Goal: Information Seeking & Learning: Compare options

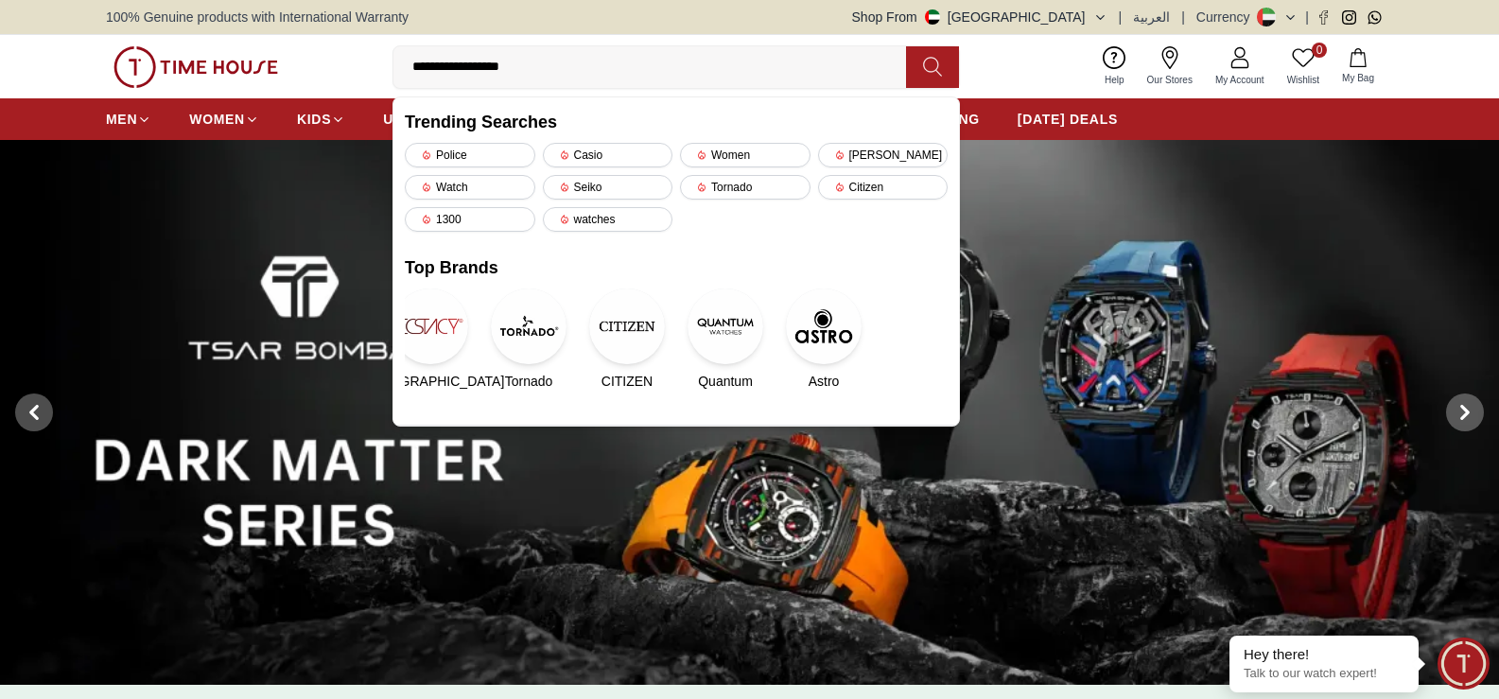
type input "**********"
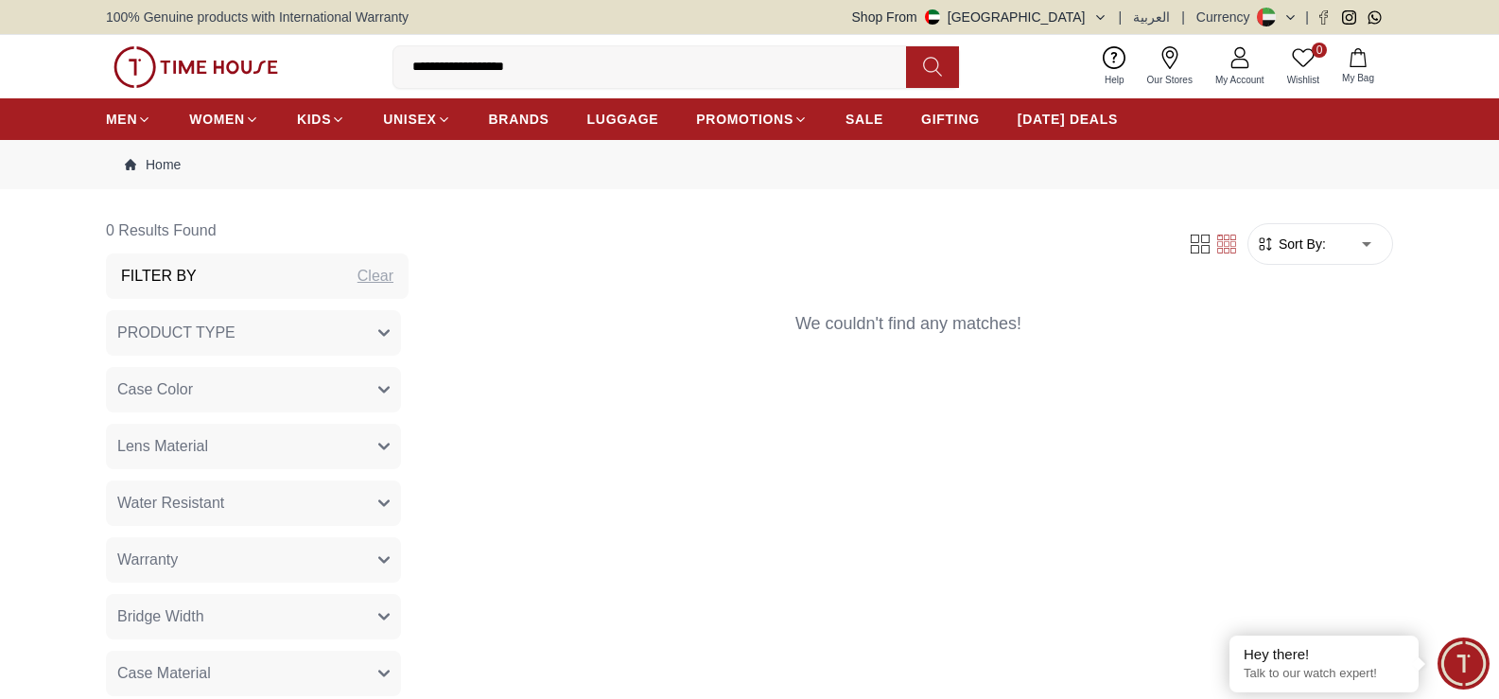
drag, startPoint x: 552, startPoint y: 65, endPoint x: 500, endPoint y: 67, distance: 52.0
click at [500, 67] on input "**********" at bounding box center [657, 67] width 528 height 38
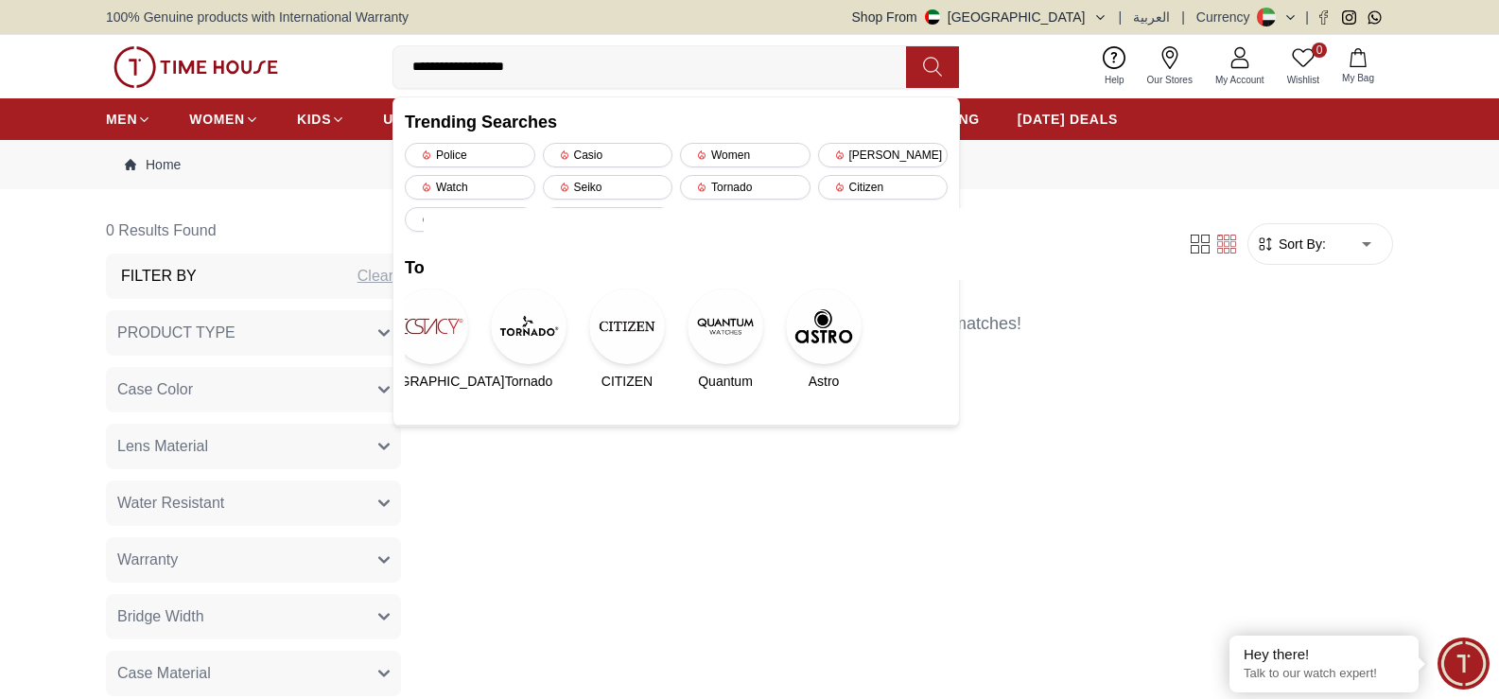
click at [990, 166] on nav "Home" at bounding box center [749, 164] width 1287 height 49
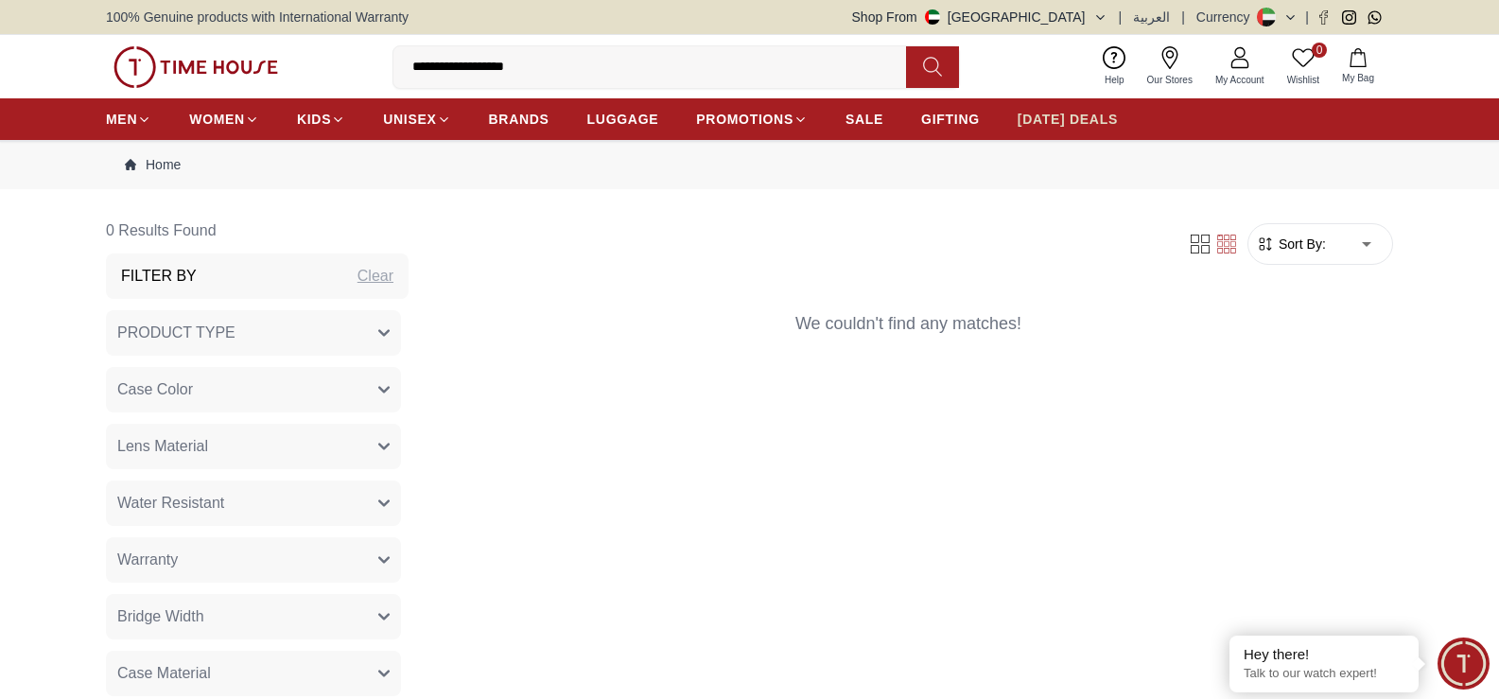
click at [1106, 126] on span "[DATE] DEALS" at bounding box center [1067, 119] width 100 height 19
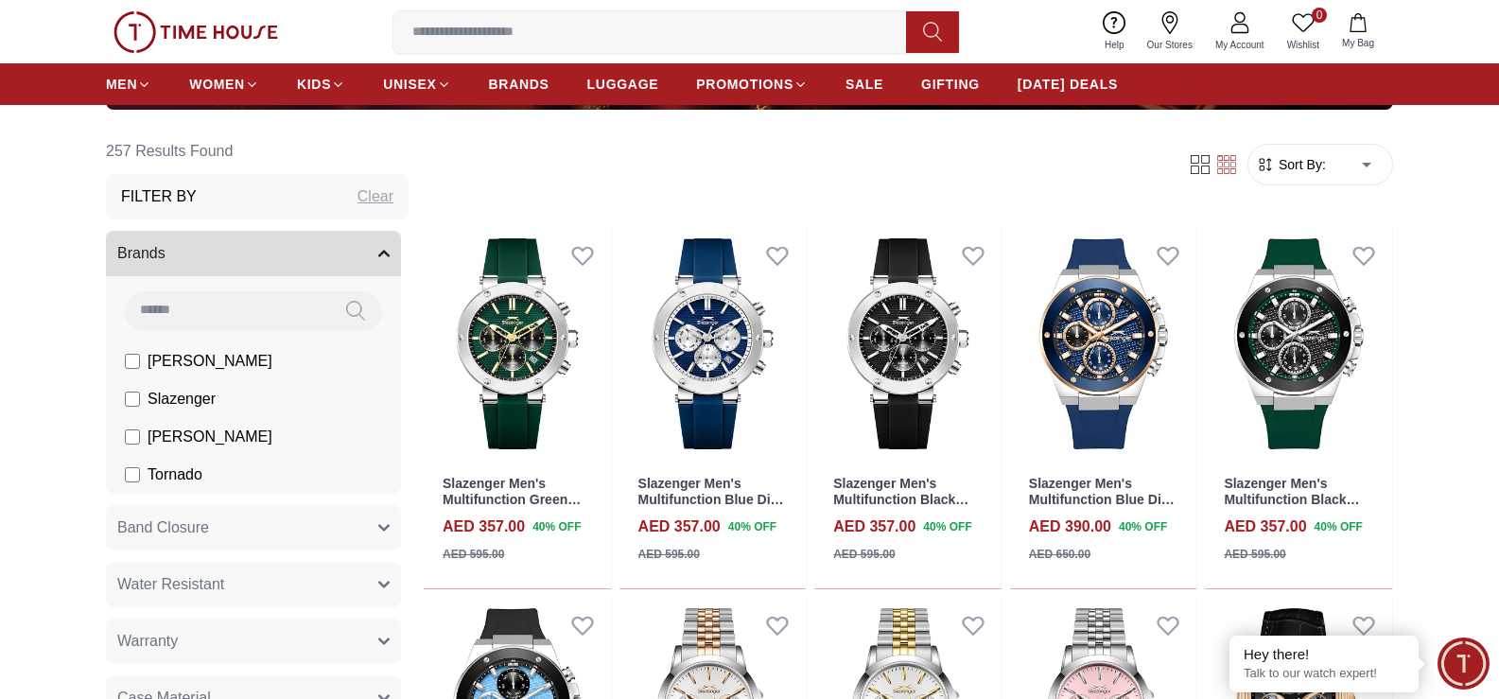
scroll to position [559, 0]
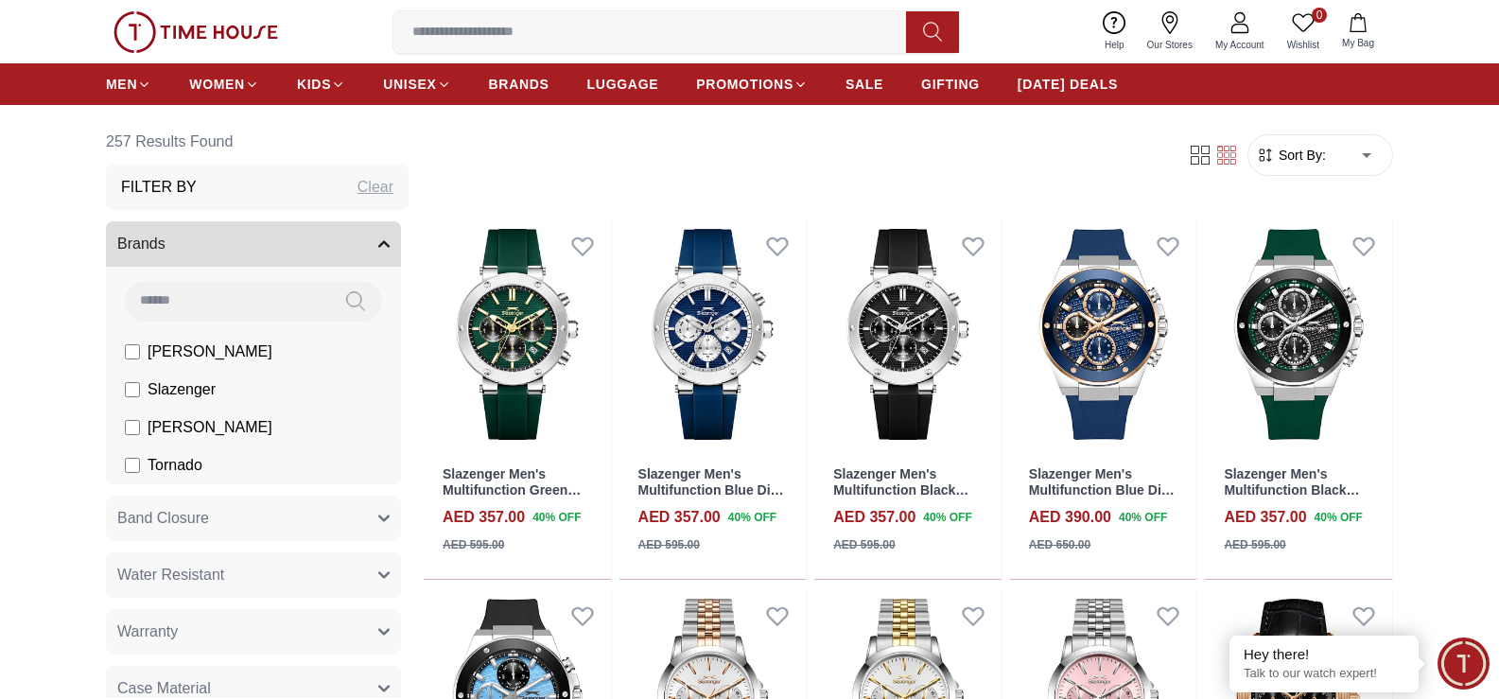
click at [378, 521] on icon "button" at bounding box center [383, 518] width 11 height 11
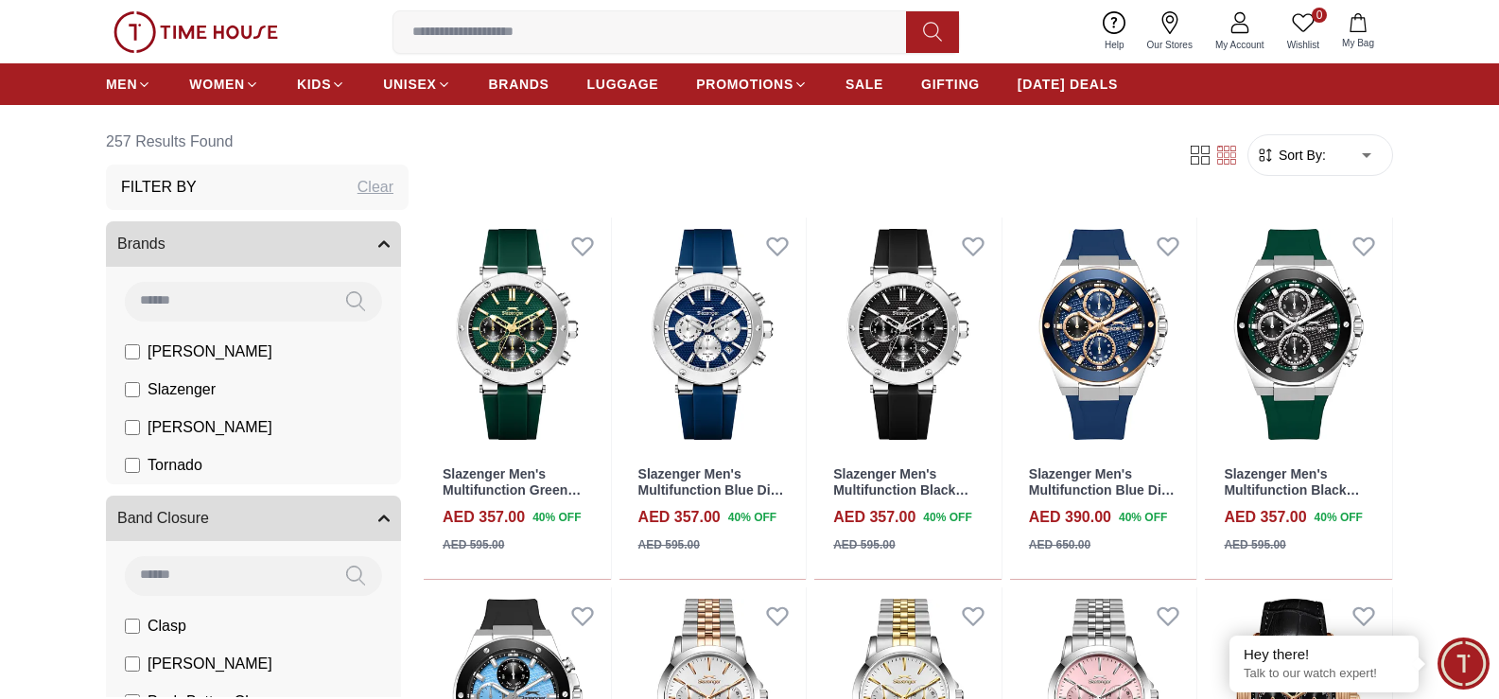
click at [378, 521] on icon "button" at bounding box center [383, 518] width 11 height 11
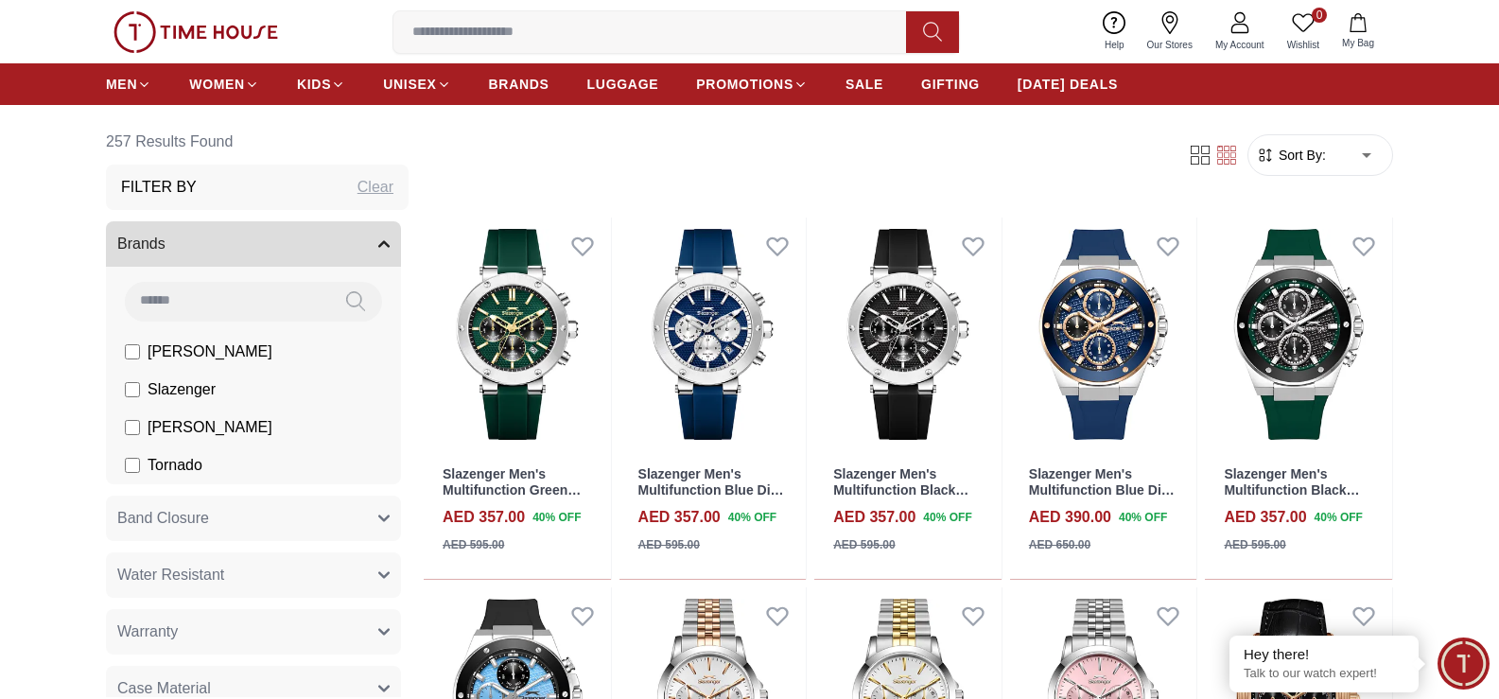
click at [362, 240] on button "Brands" at bounding box center [253, 243] width 295 height 45
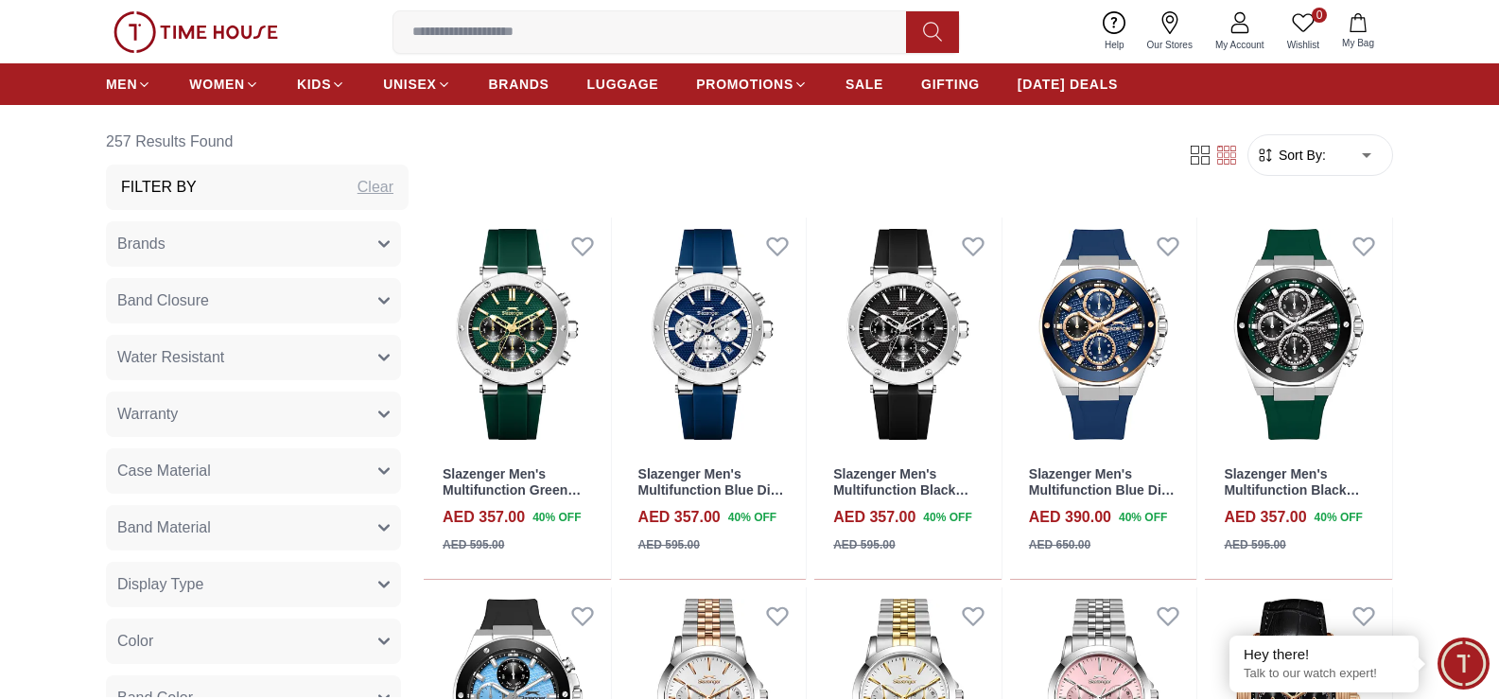
click at [362, 240] on button "Brands" at bounding box center [253, 243] width 295 height 45
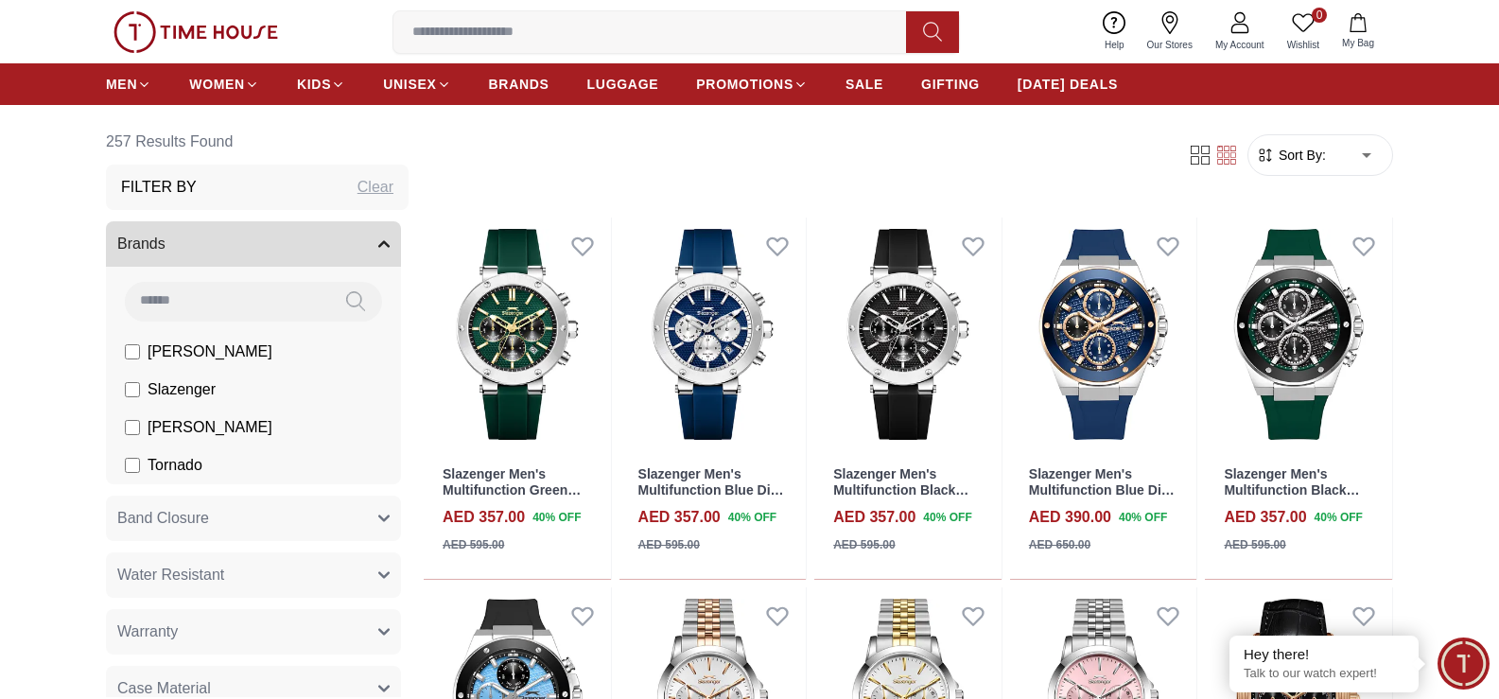
click at [236, 294] on input at bounding box center [227, 301] width 204 height 38
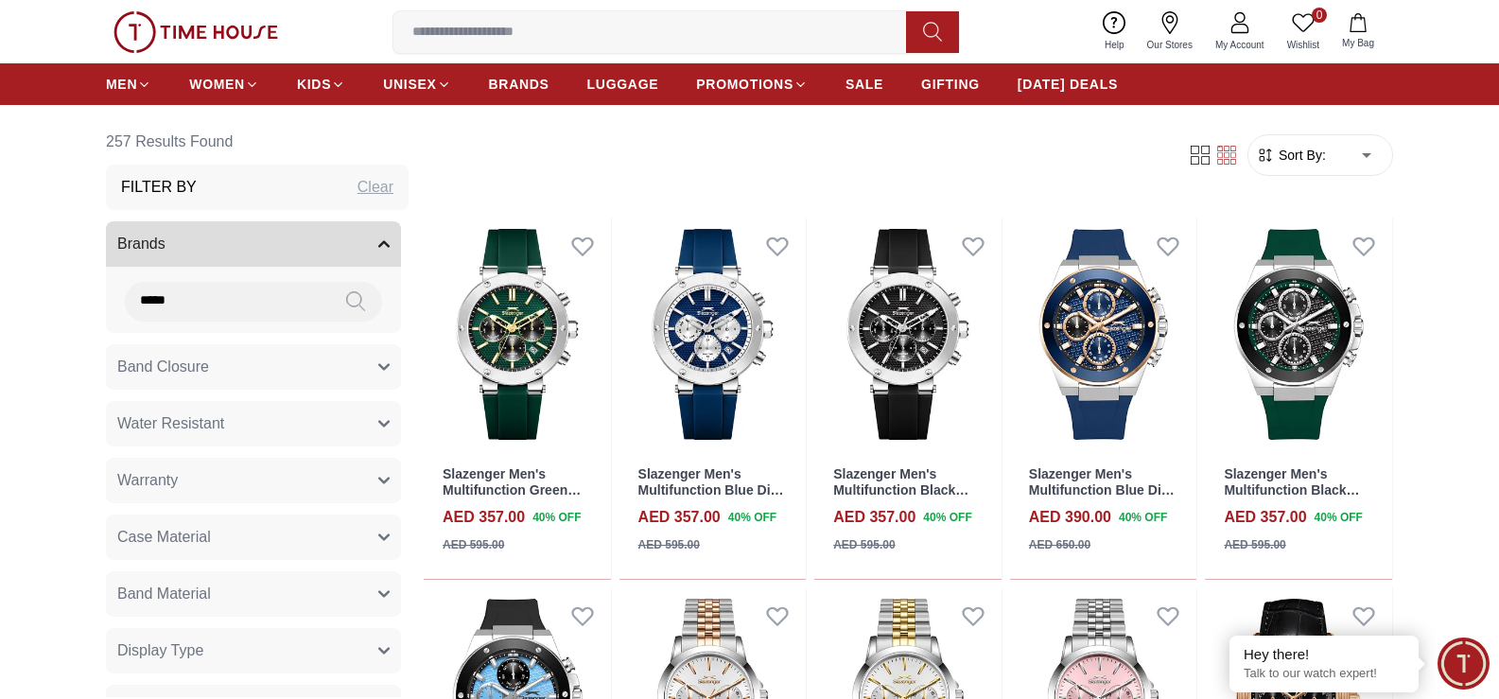
type input "*****"
click at [379, 245] on icon "button" at bounding box center [383, 243] width 9 height 5
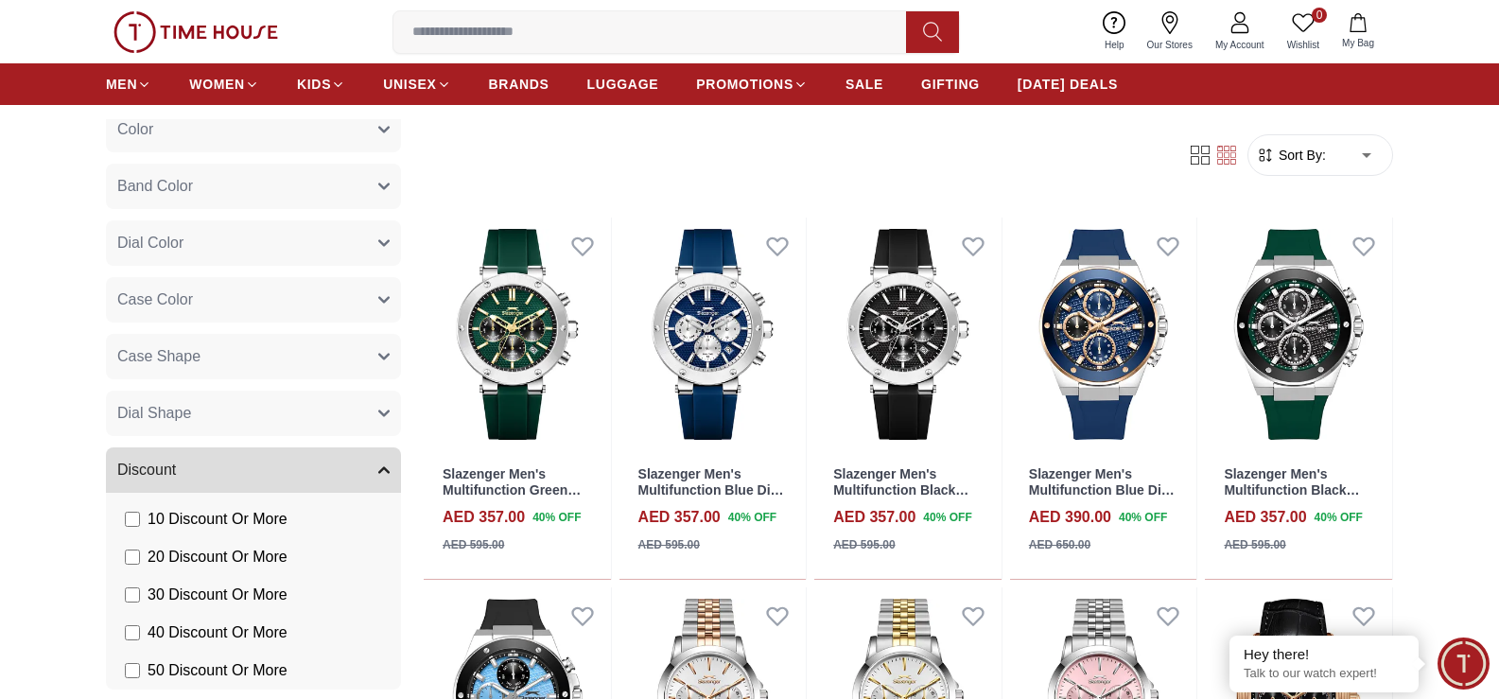
scroll to position [514, 0]
click at [361, 482] on button "Discount" at bounding box center [253, 466] width 295 height 45
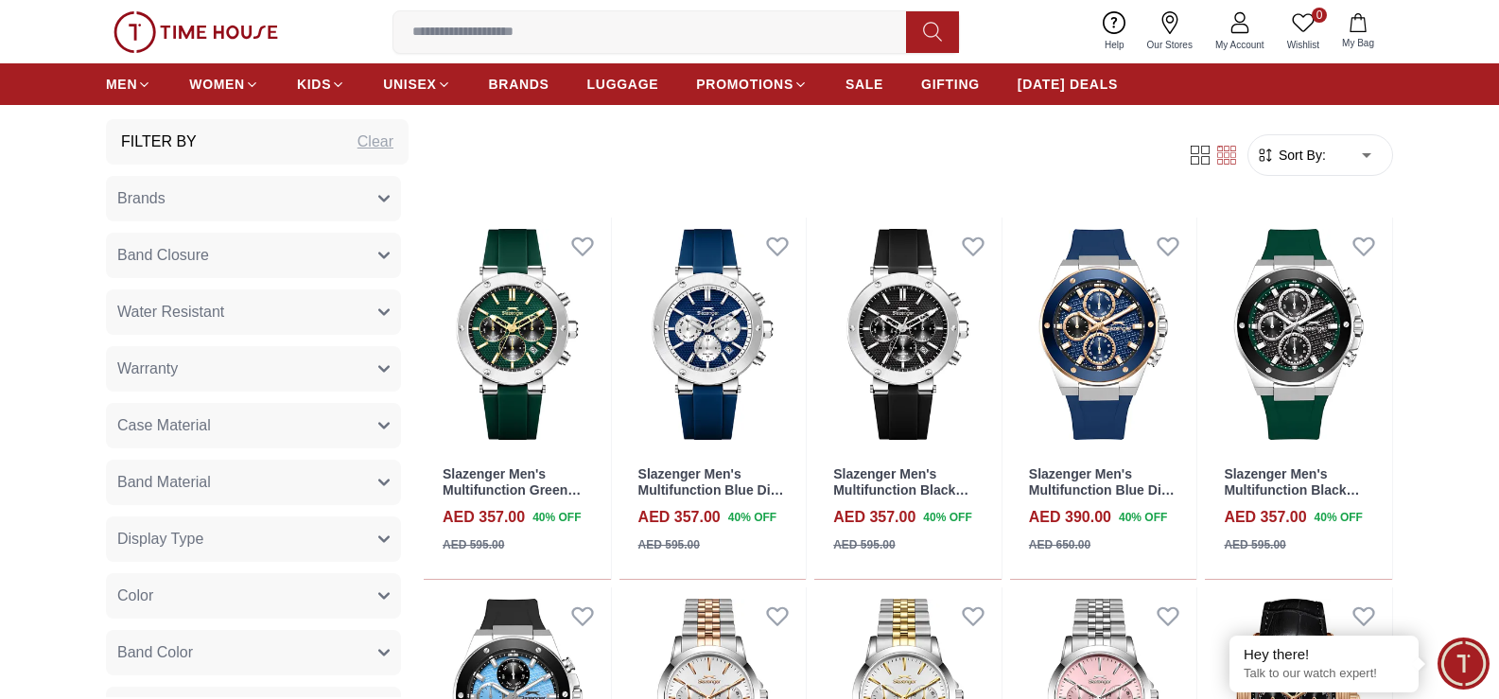
scroll to position [0, 0]
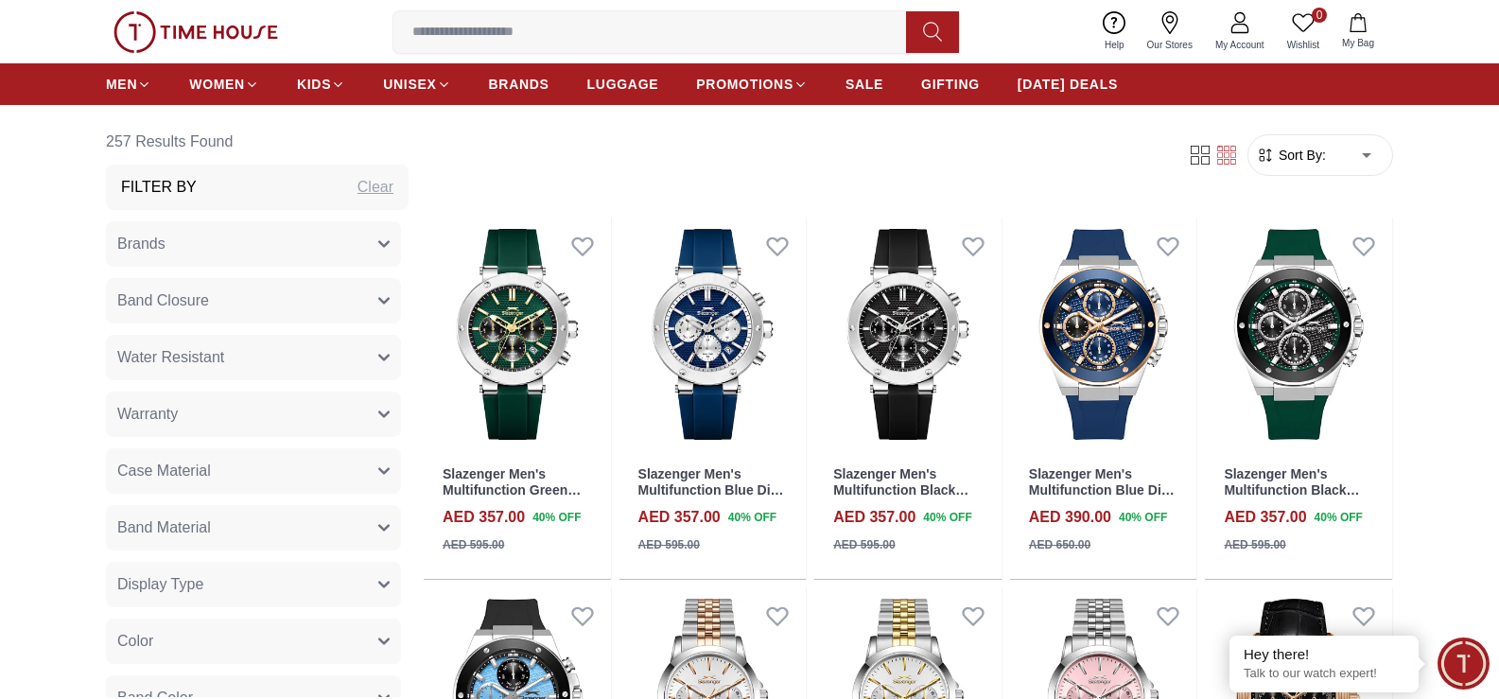
click at [368, 251] on button "Brands" at bounding box center [253, 243] width 295 height 45
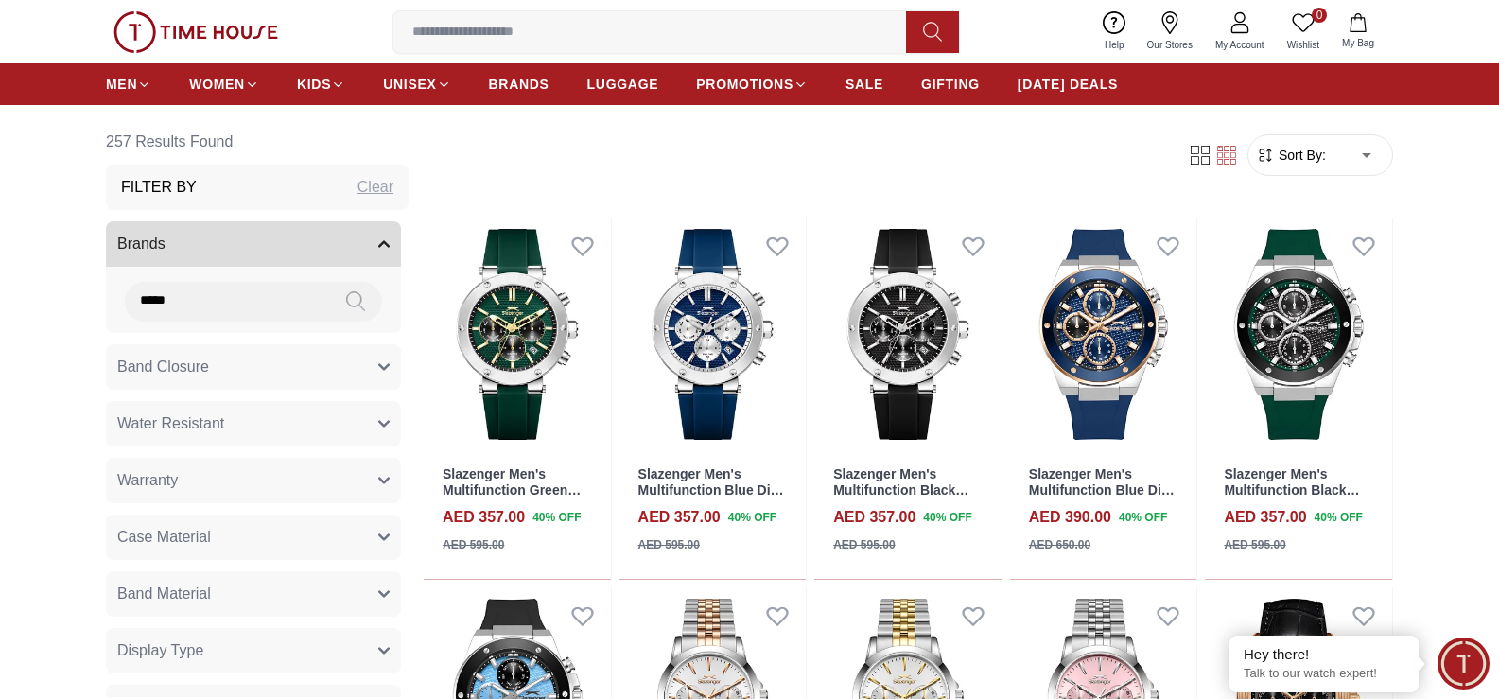
click at [265, 310] on input "*****" at bounding box center [227, 301] width 204 height 38
click at [346, 302] on icon at bounding box center [355, 301] width 19 height 22
click at [346, 300] on icon at bounding box center [355, 301] width 19 height 22
drag, startPoint x: 231, startPoint y: 284, endPoint x: 116, endPoint y: 297, distance: 115.2
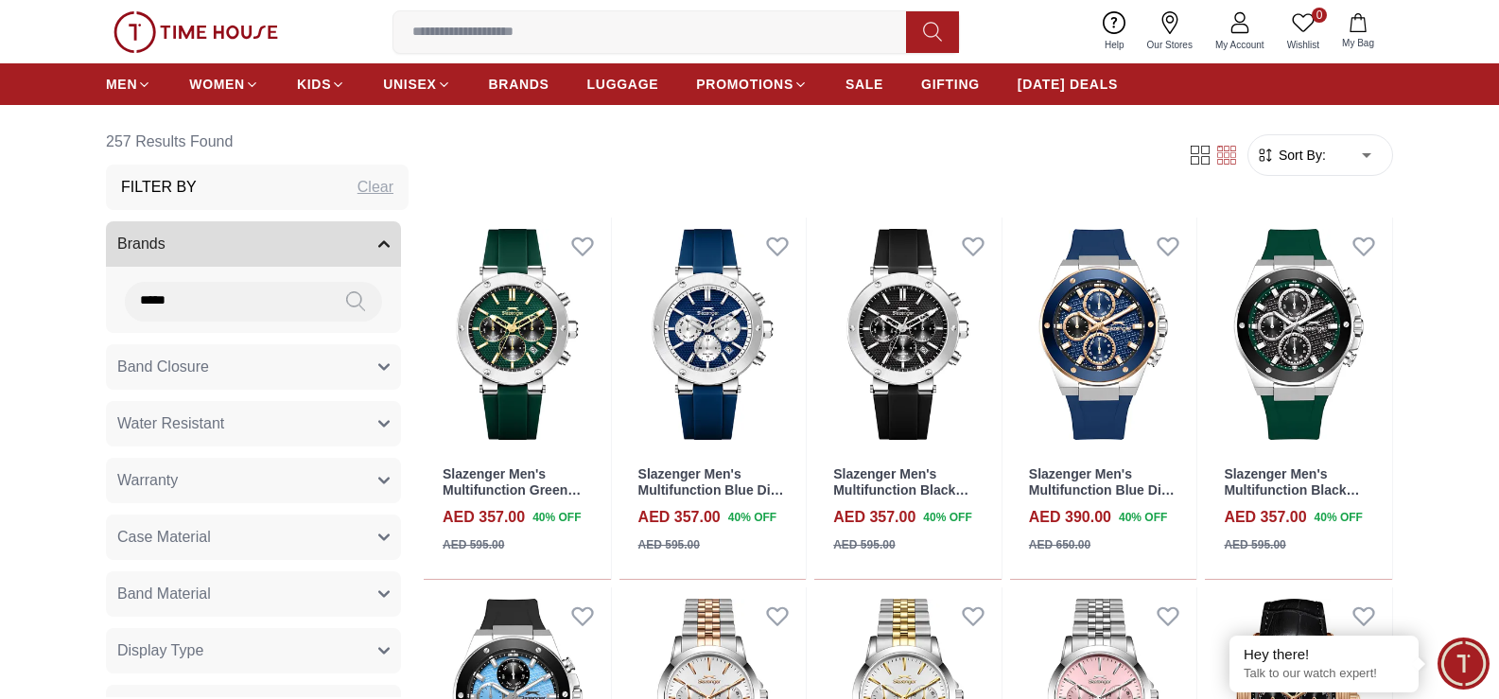
click at [116, 297] on div "*****" at bounding box center [253, 302] width 295 height 40
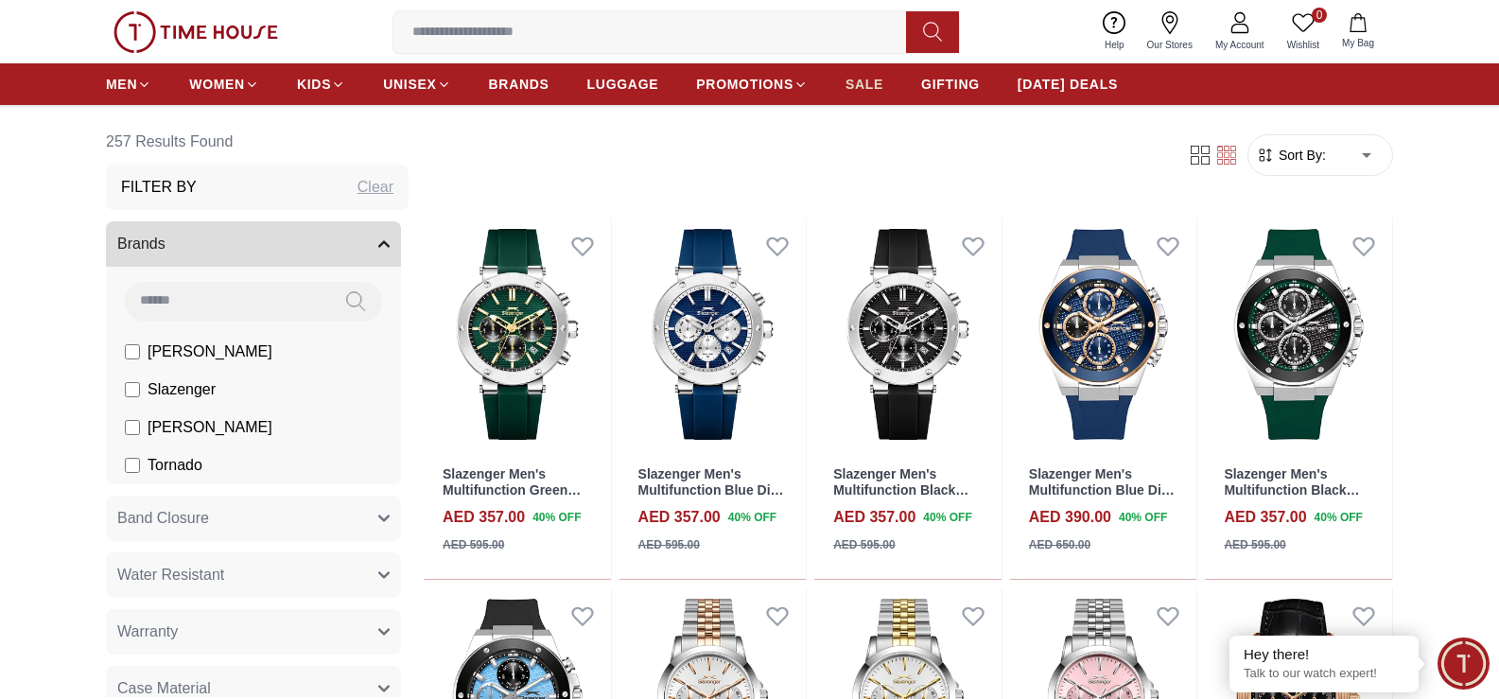
click at [871, 76] on span "SALE" at bounding box center [864, 84] width 38 height 19
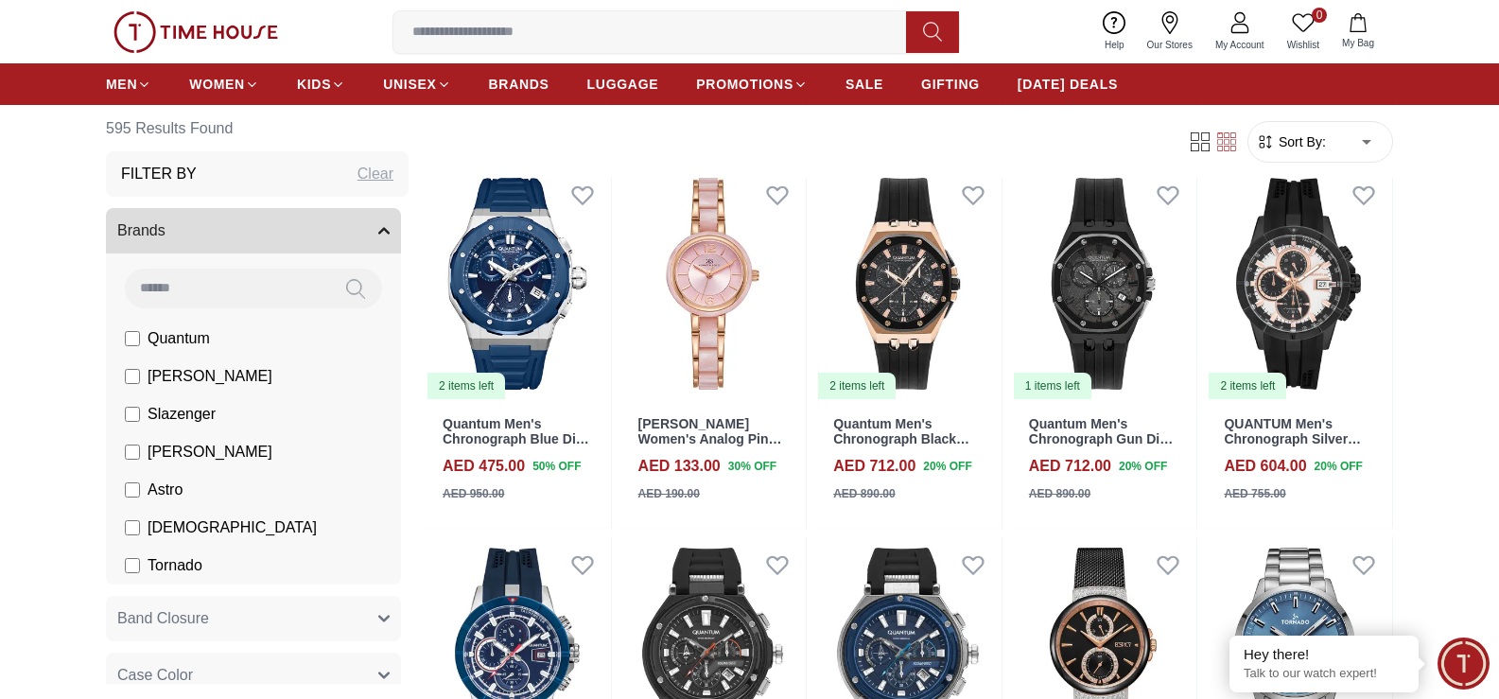
scroll to position [1357, 0]
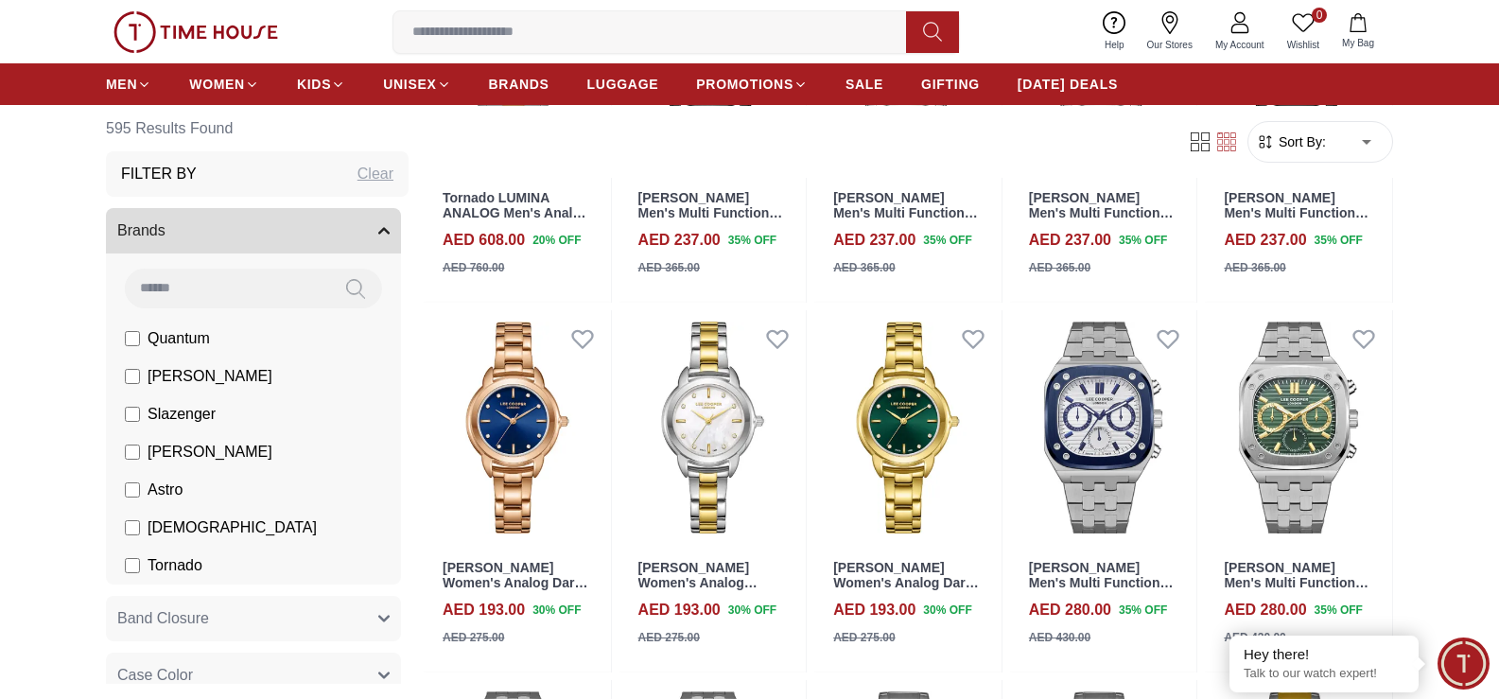
scroll to position [2697, 0]
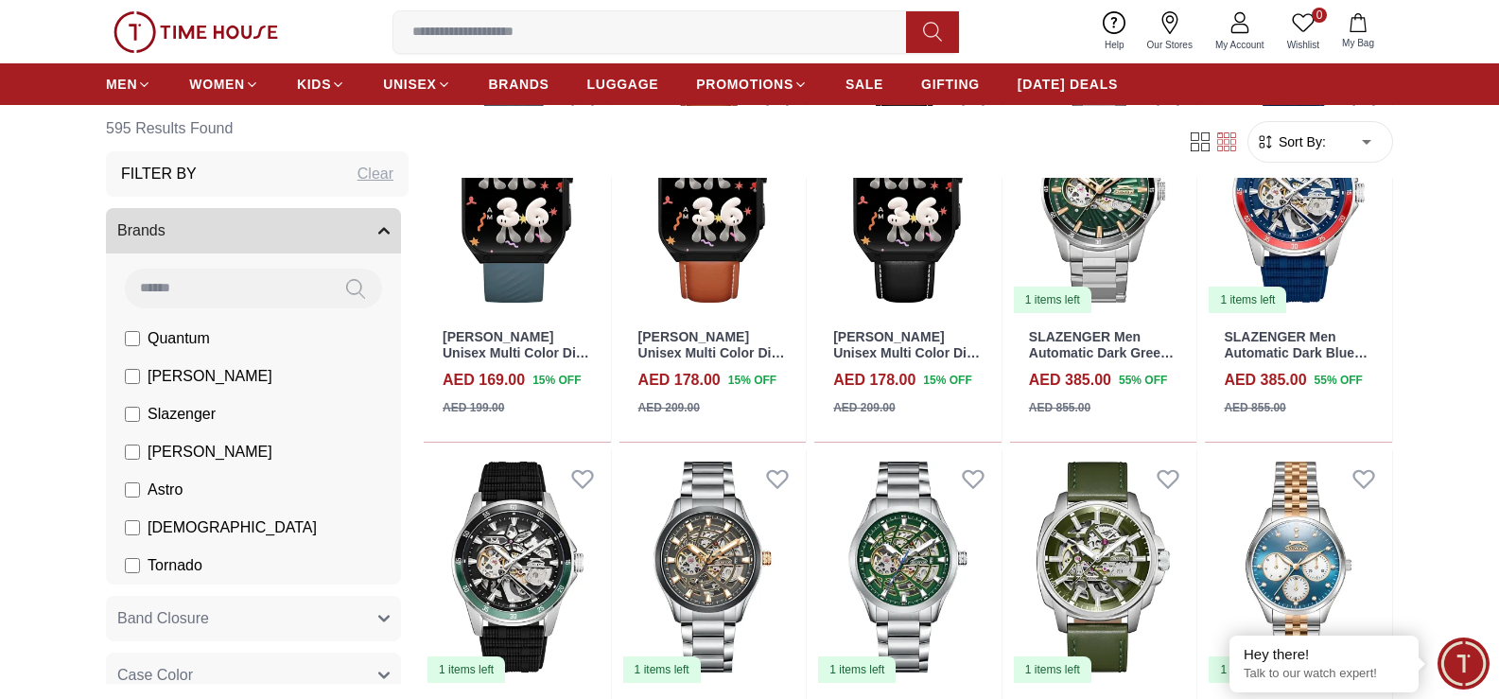
scroll to position [4086, 0]
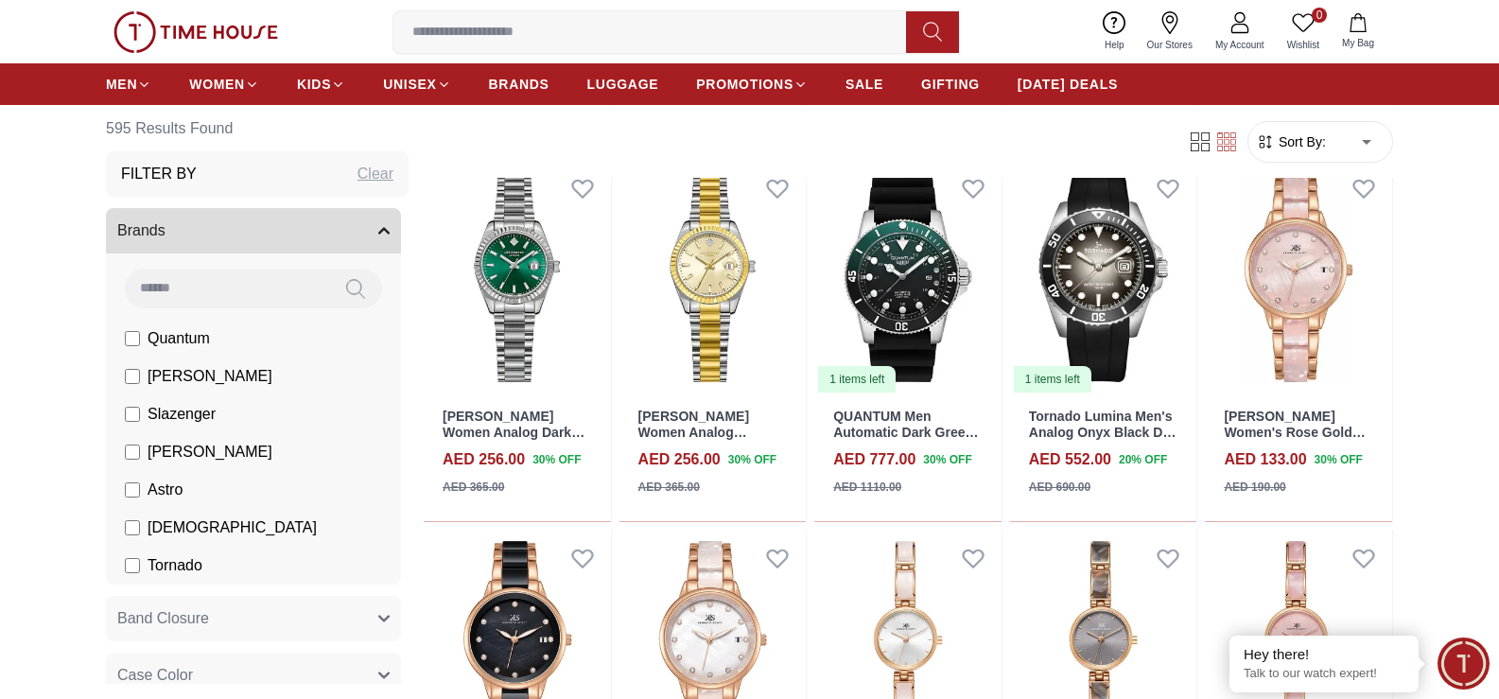
scroll to position [1319, 0]
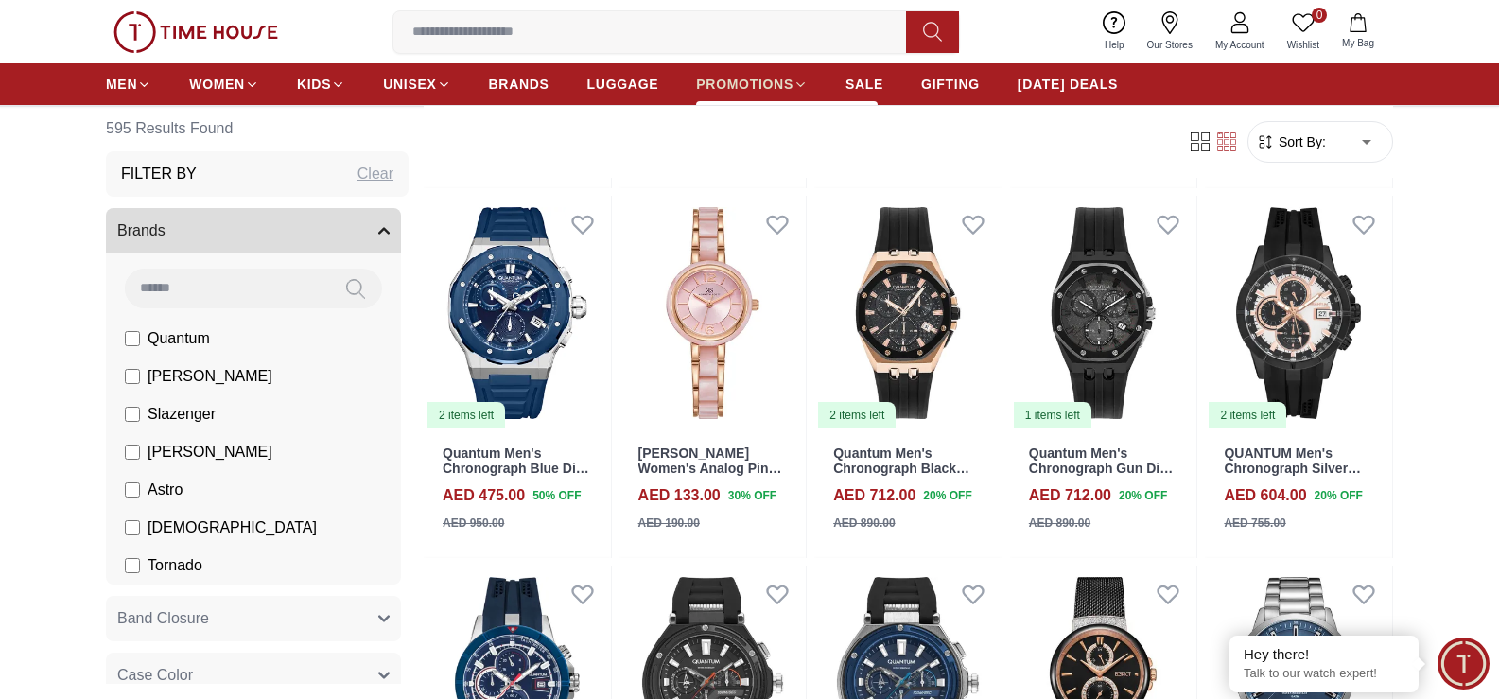
click at [790, 84] on span "PROMOTIONS" at bounding box center [744, 84] width 97 height 19
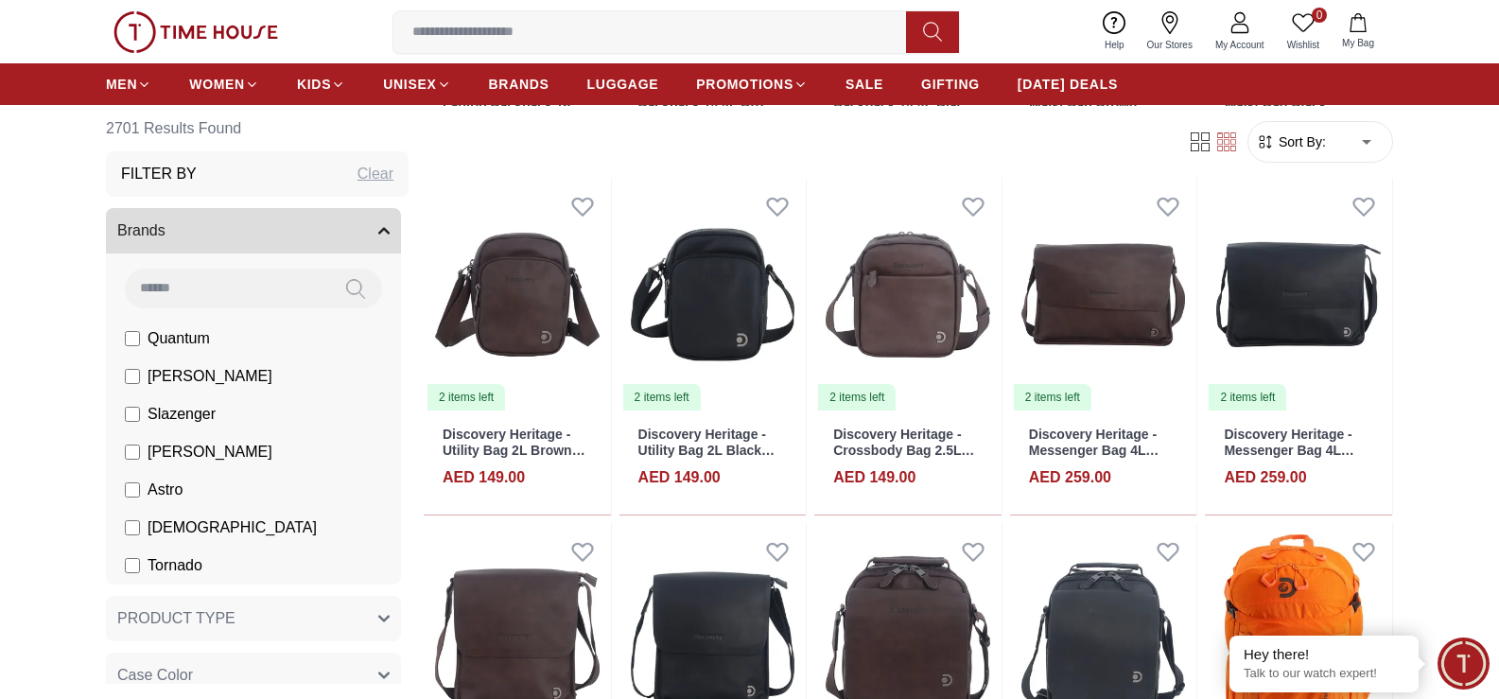
scroll to position [501, 0]
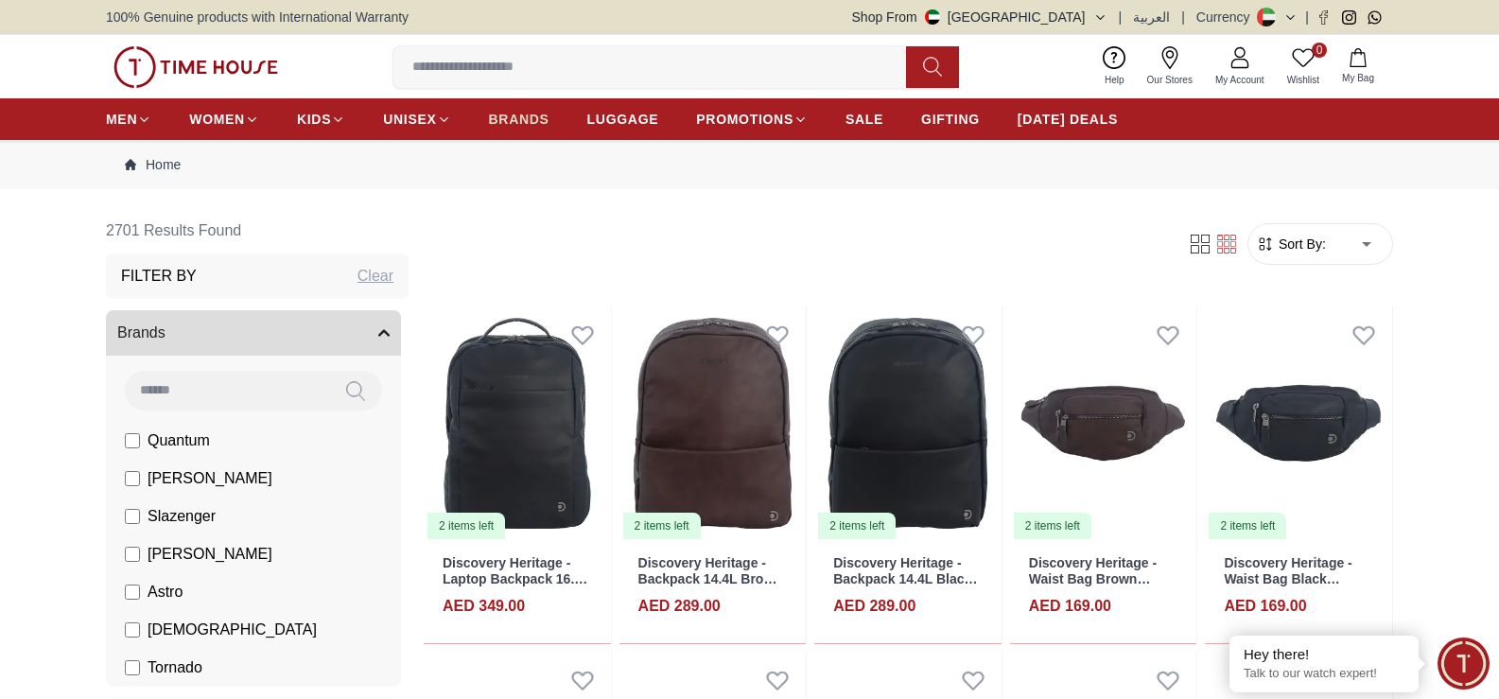
click at [514, 119] on span "BRANDS" at bounding box center [519, 119] width 61 height 19
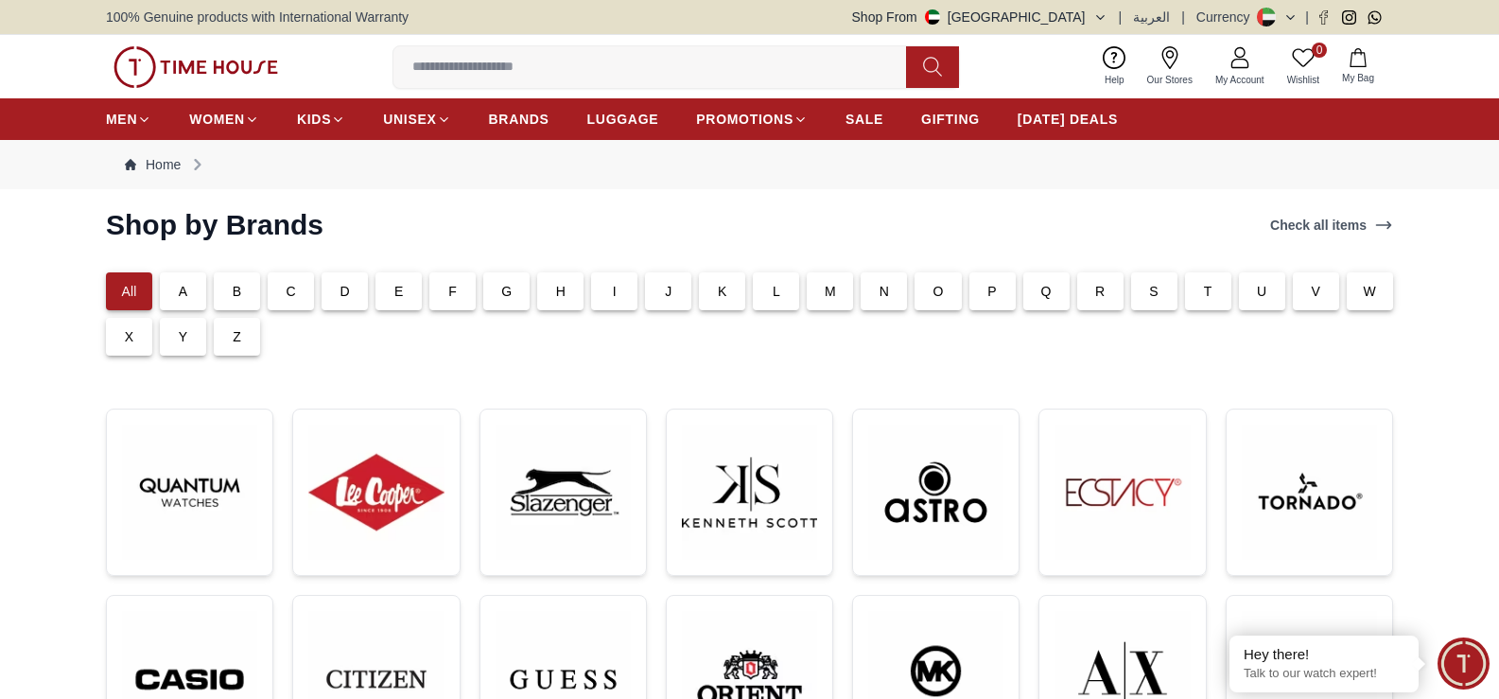
click at [286, 290] on p "C" at bounding box center [290, 291] width 9 height 19
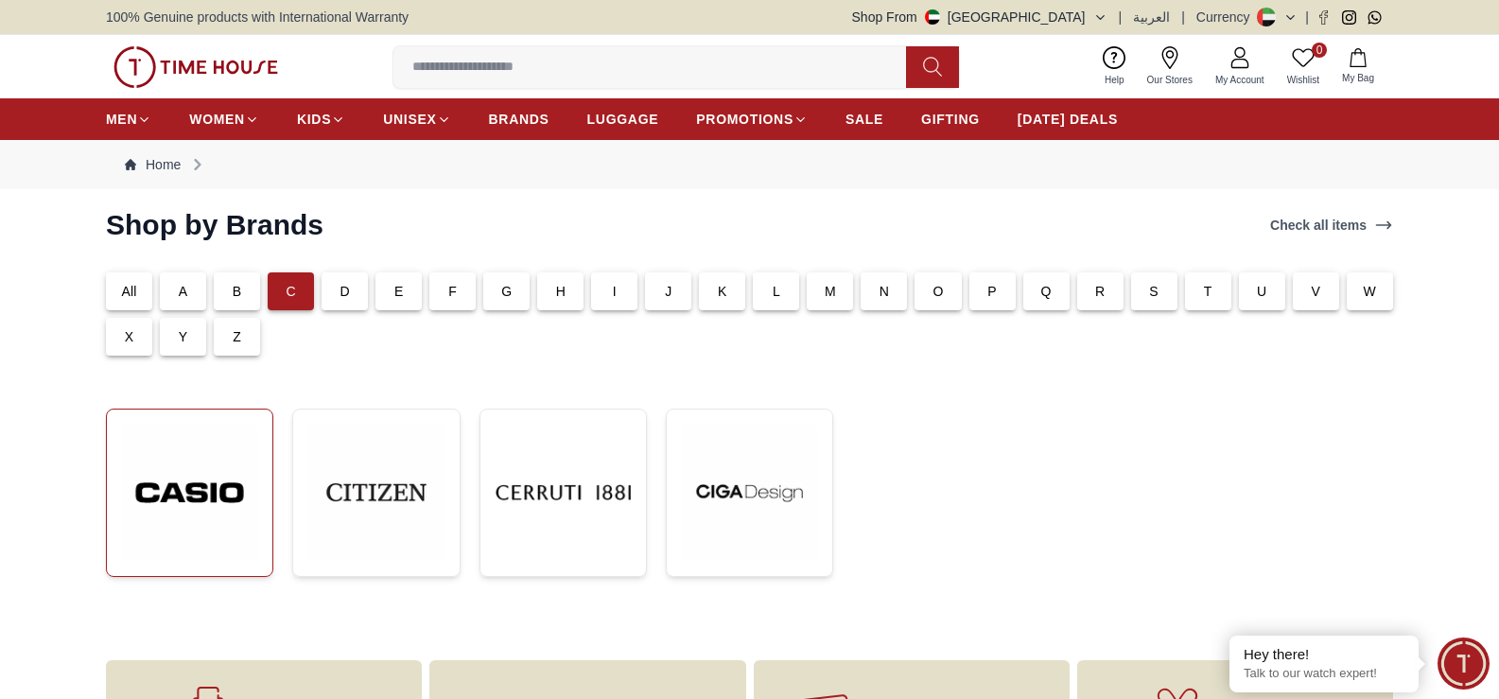
click at [198, 495] on img at bounding box center [189, 493] width 135 height 136
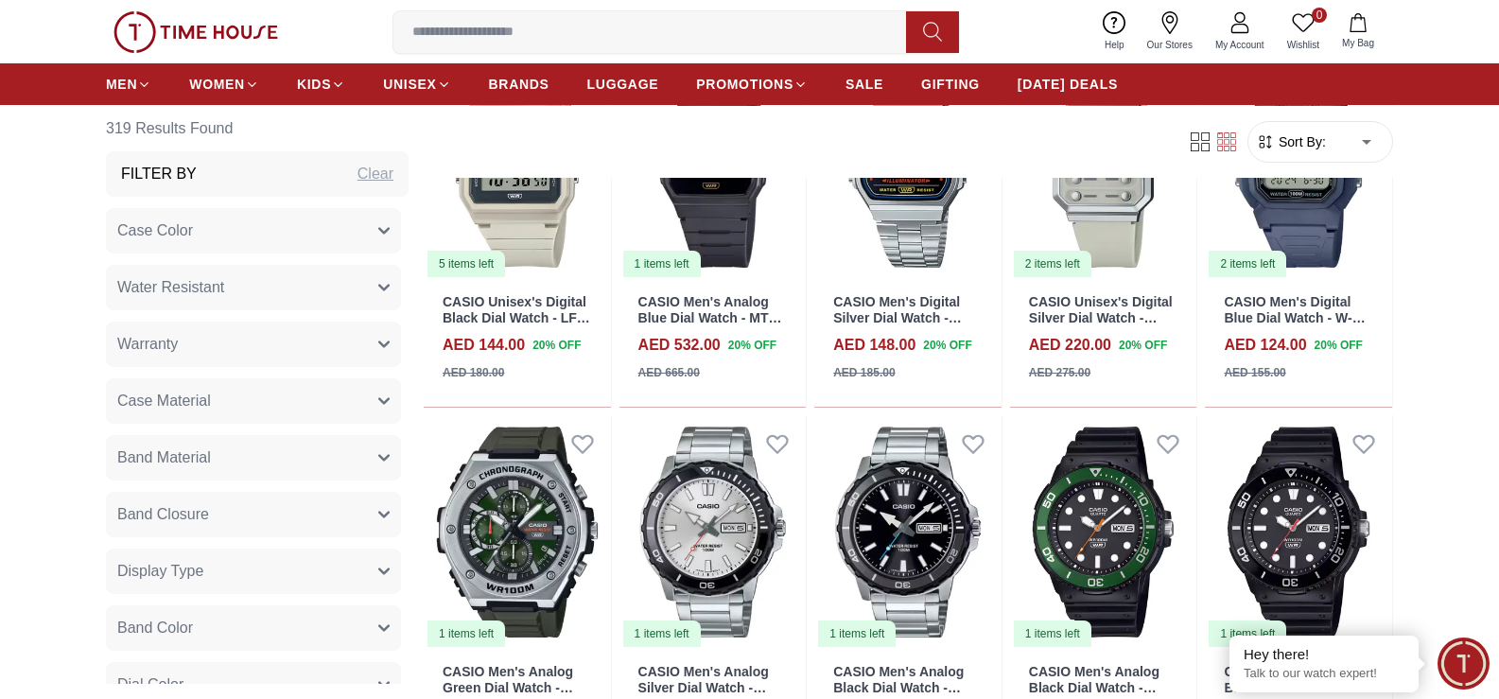
scroll to position [1308, 0]
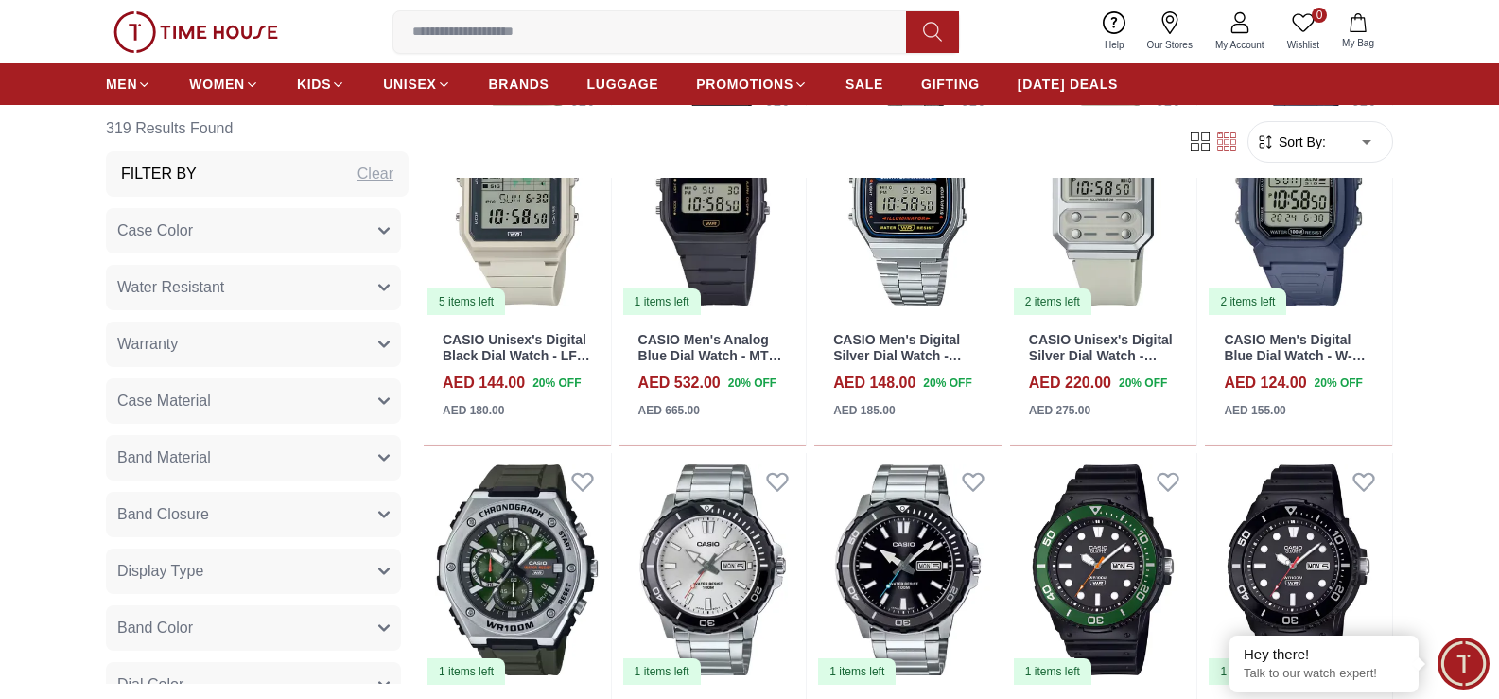
click at [379, 226] on button "Case Color" at bounding box center [253, 230] width 295 height 45
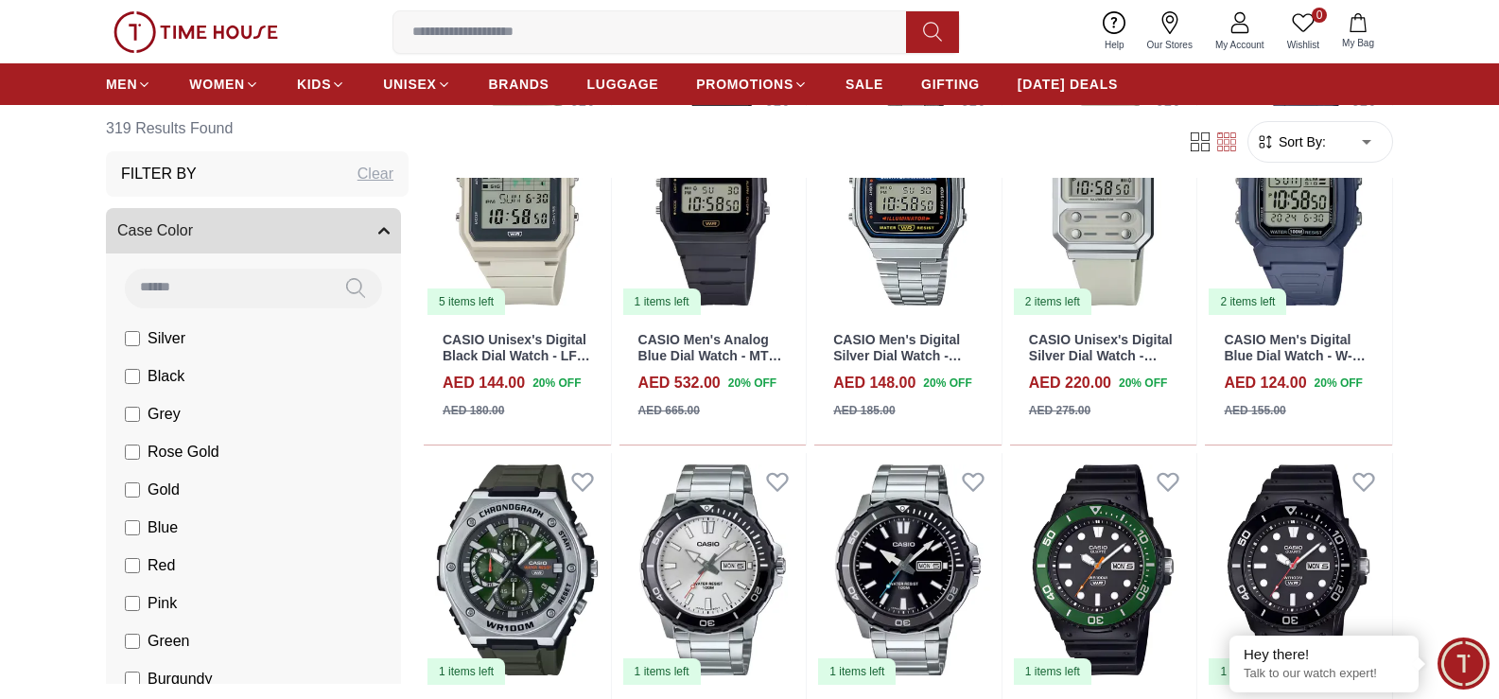
click at [379, 226] on button "Case Color" at bounding box center [253, 230] width 295 height 45
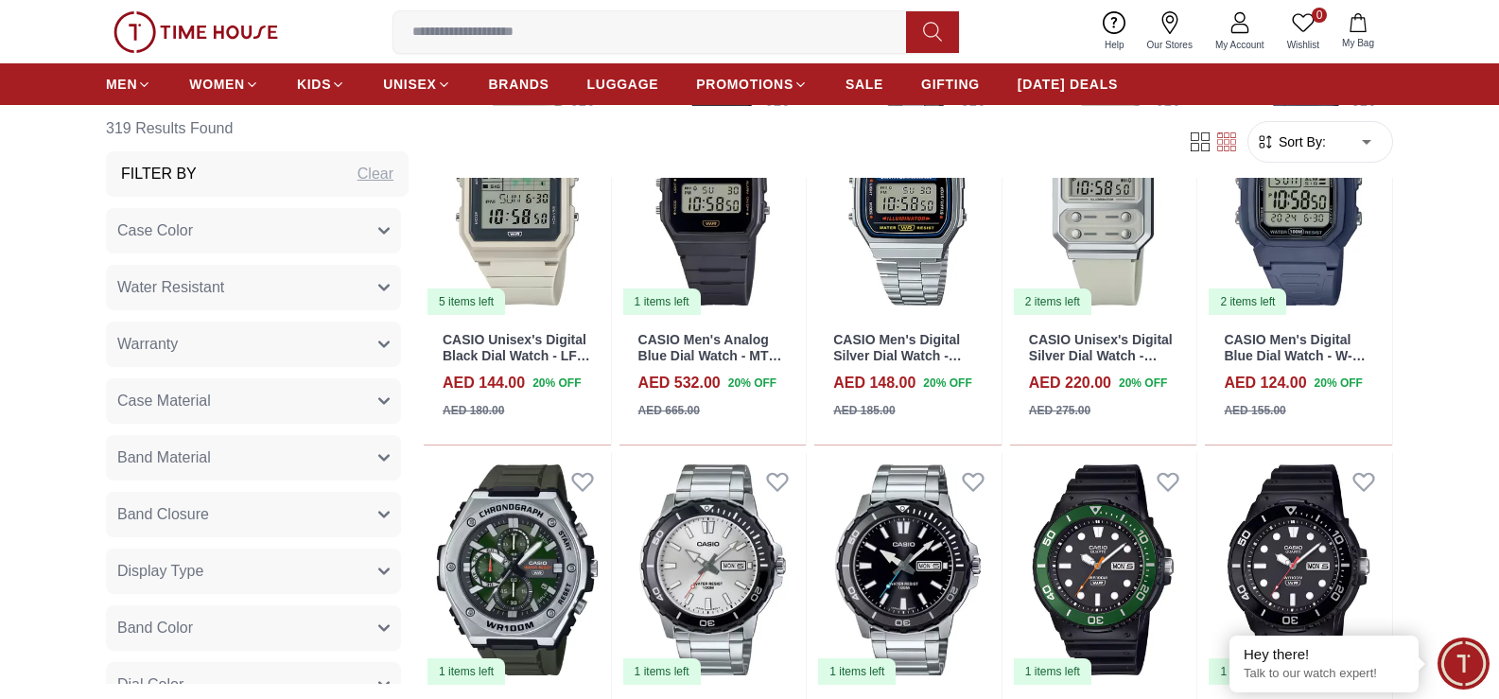
click at [359, 458] on button "Band Material" at bounding box center [253, 457] width 295 height 45
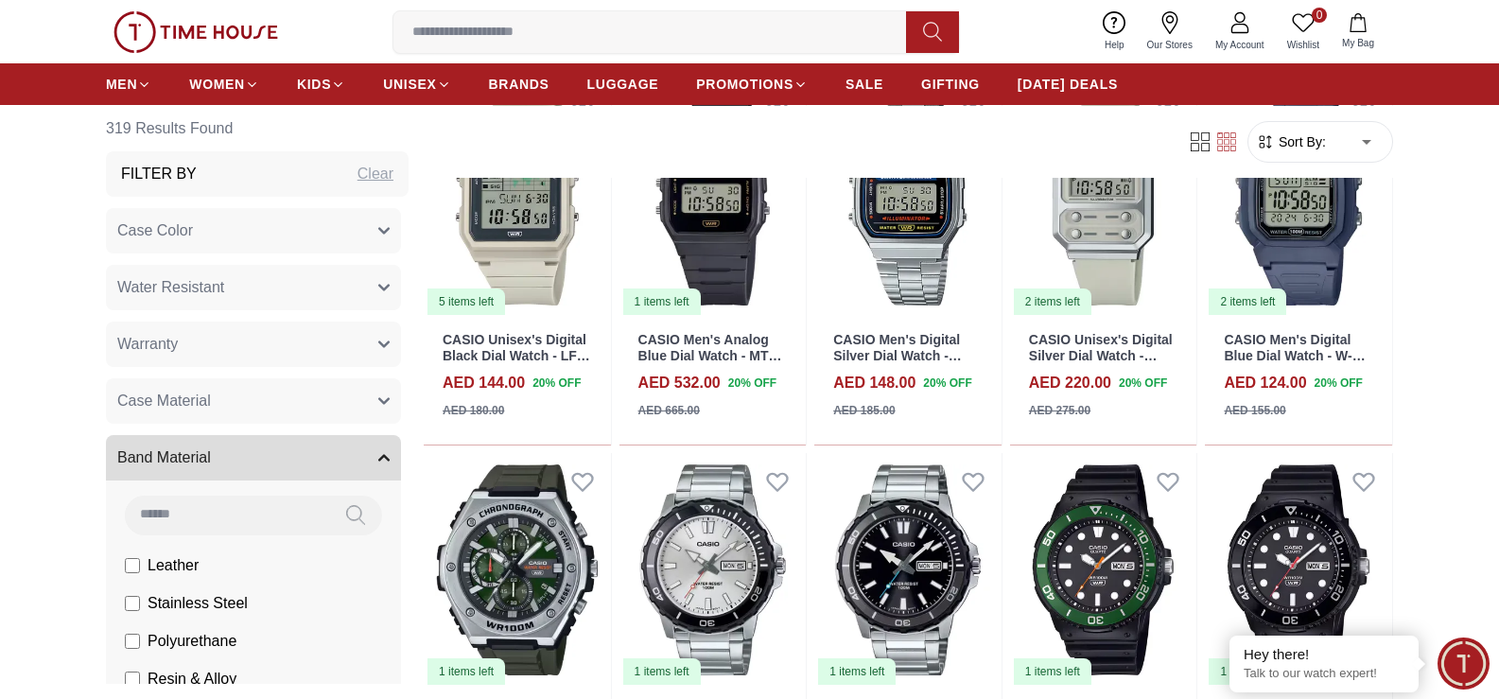
click at [359, 458] on button "Band Material" at bounding box center [253, 457] width 295 height 45
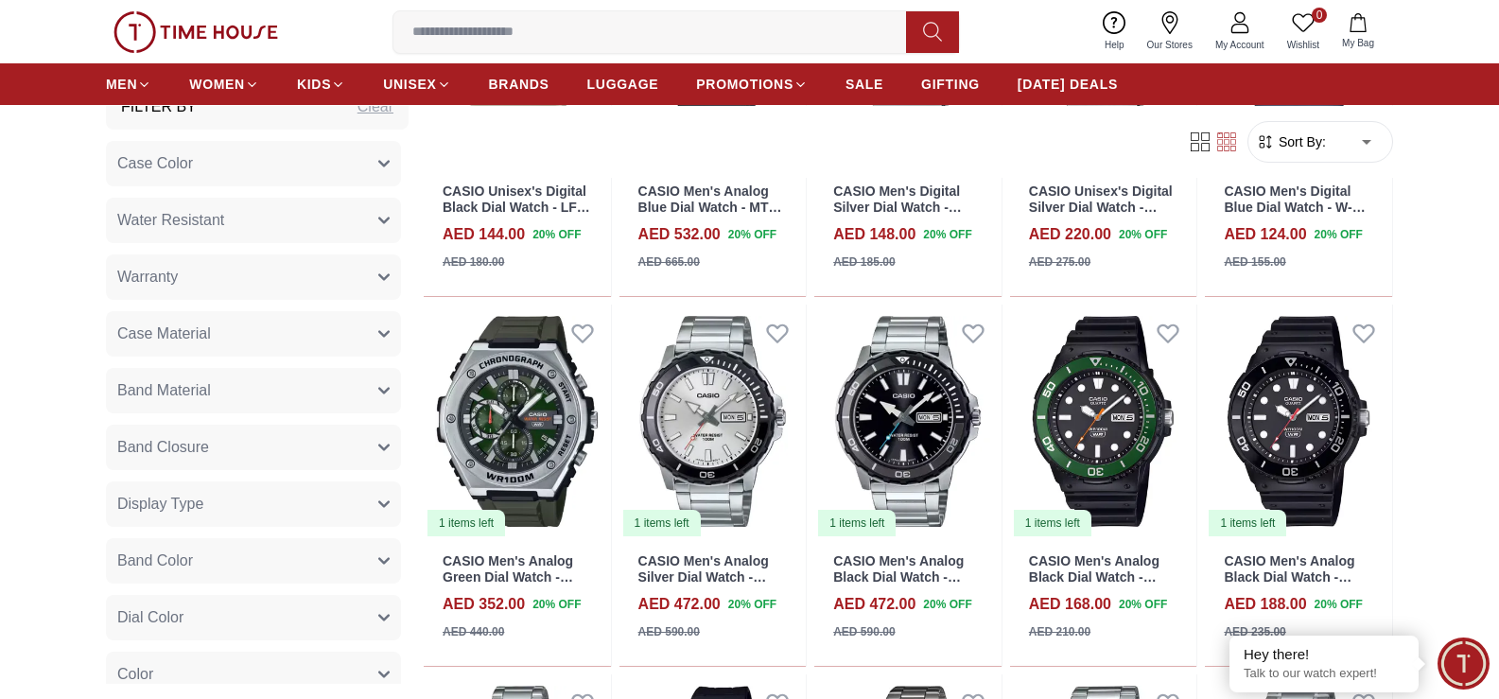
scroll to position [0, 0]
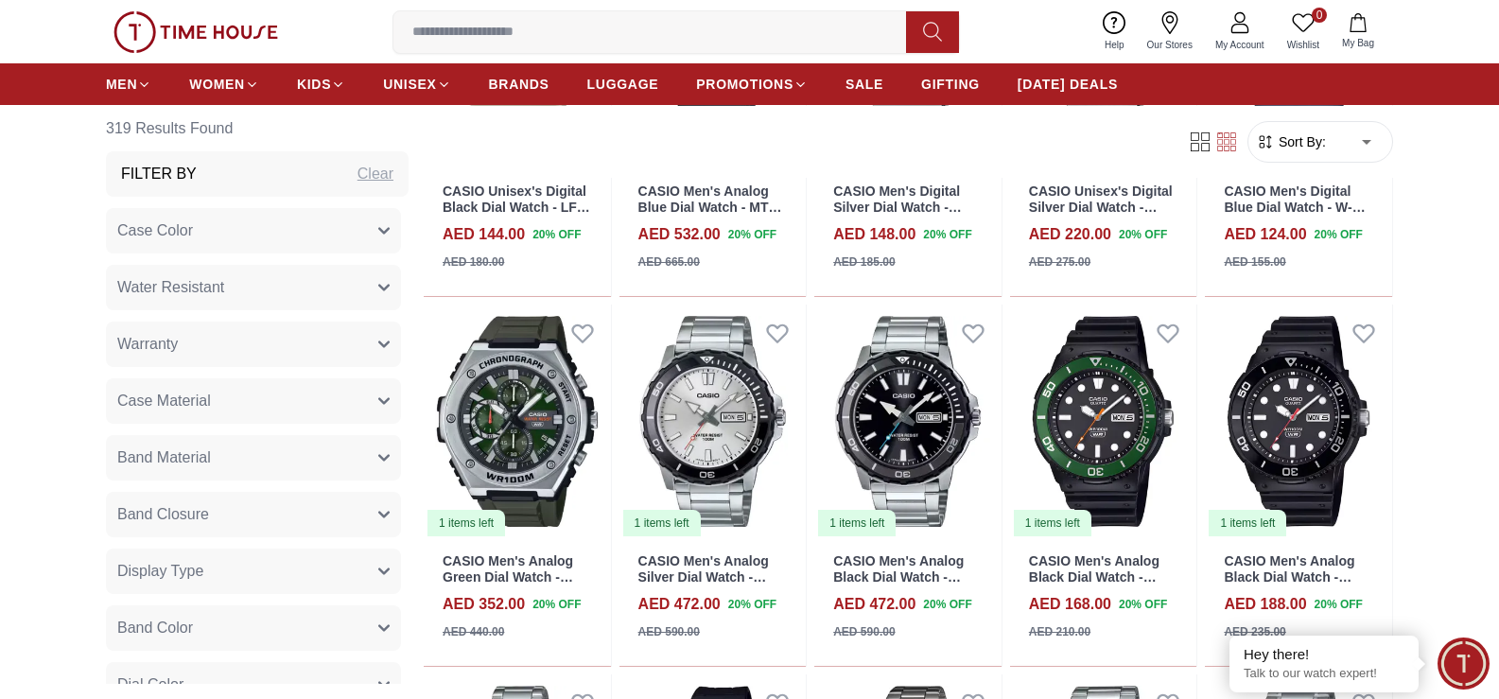
click at [506, 34] on input at bounding box center [657, 32] width 528 height 38
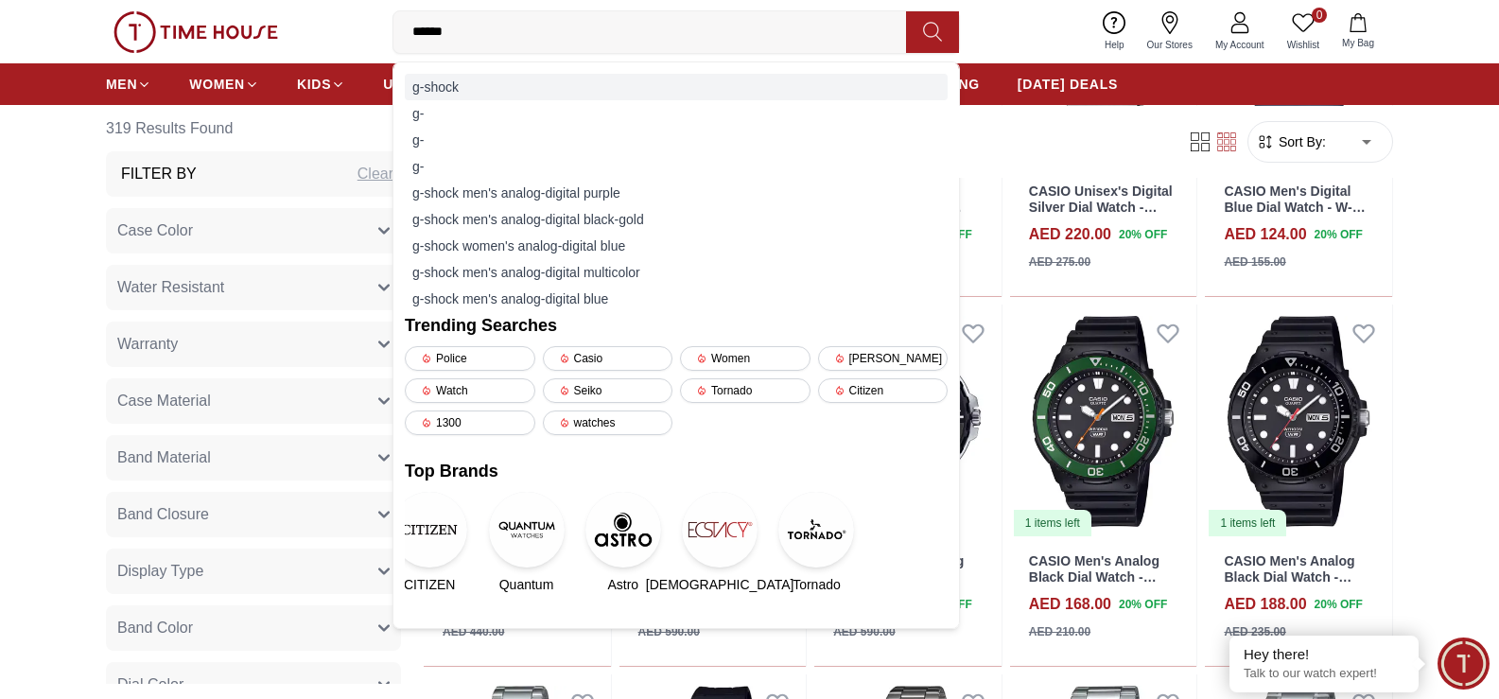
type input "******"
click at [444, 89] on div "g-shock" at bounding box center [676, 87] width 543 height 26
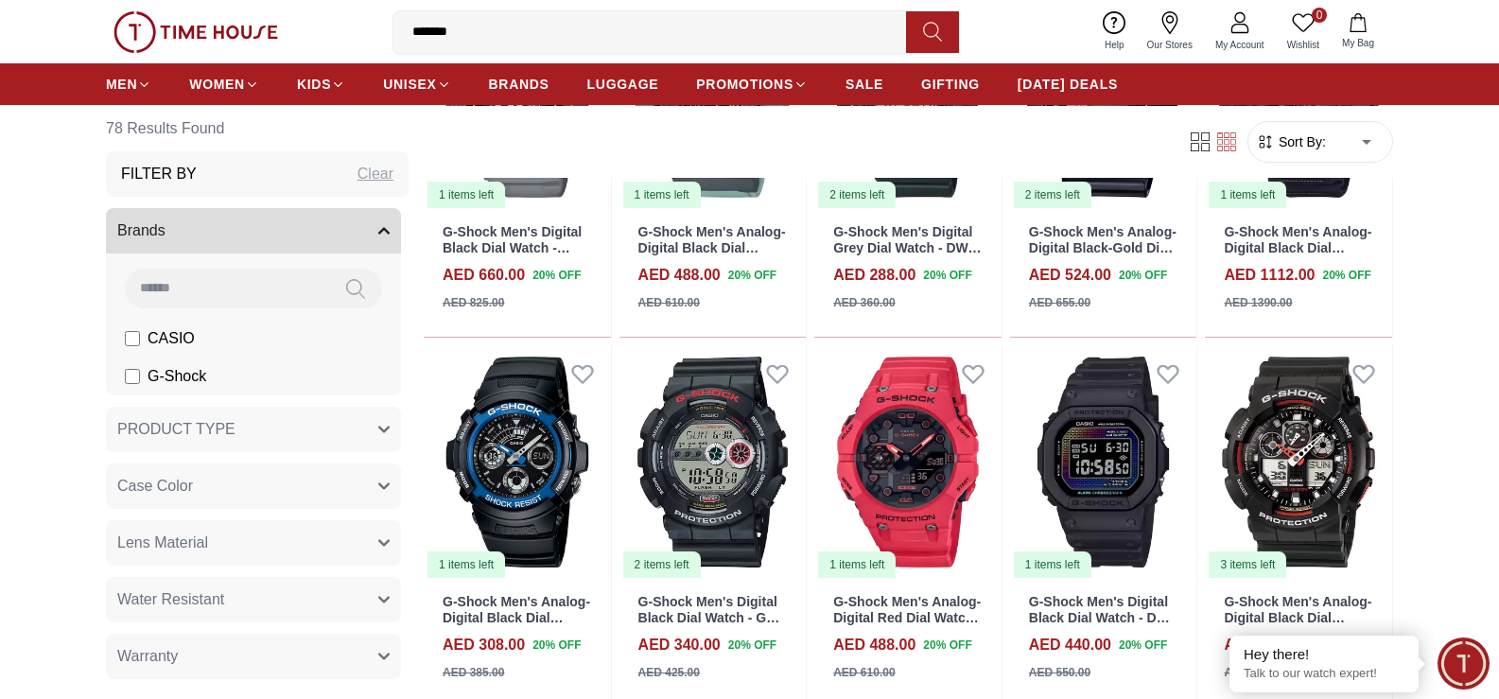
scroll to position [1089, 0]
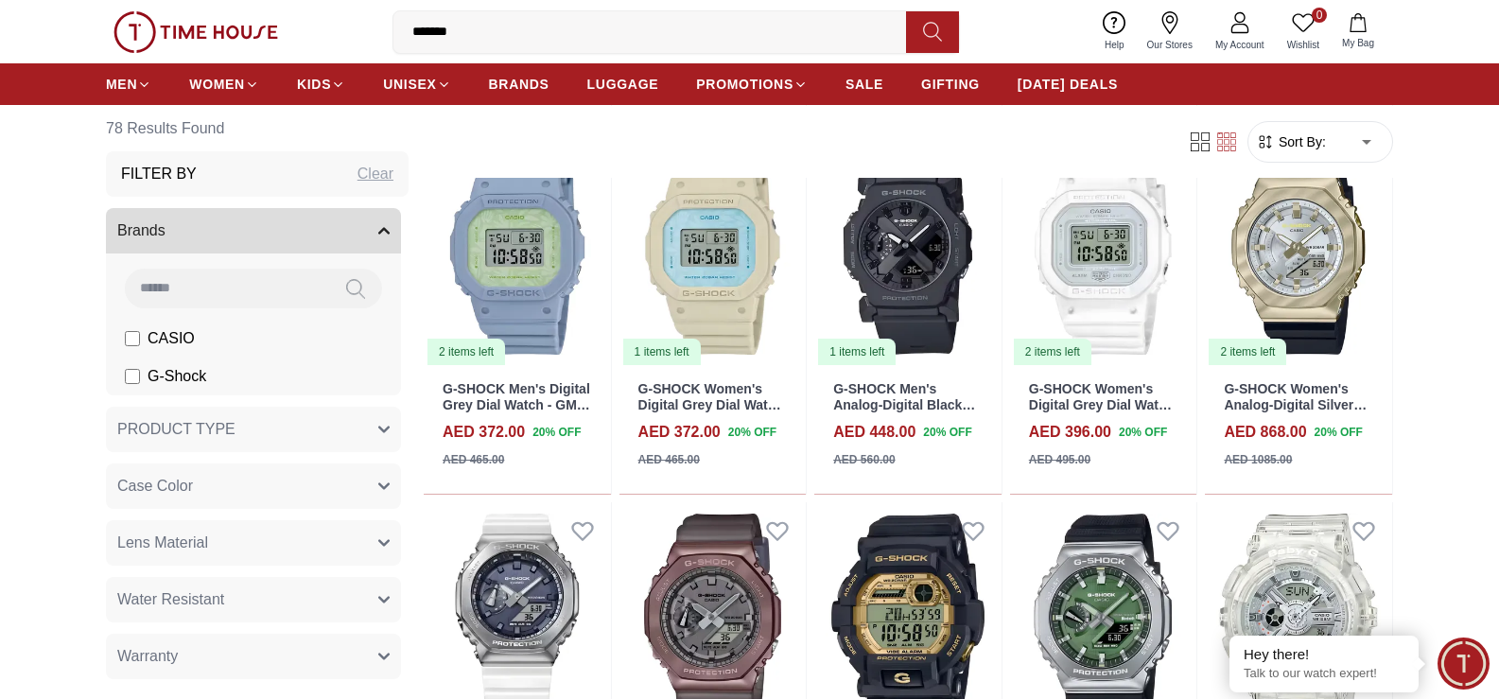
scroll to position [2421, 0]
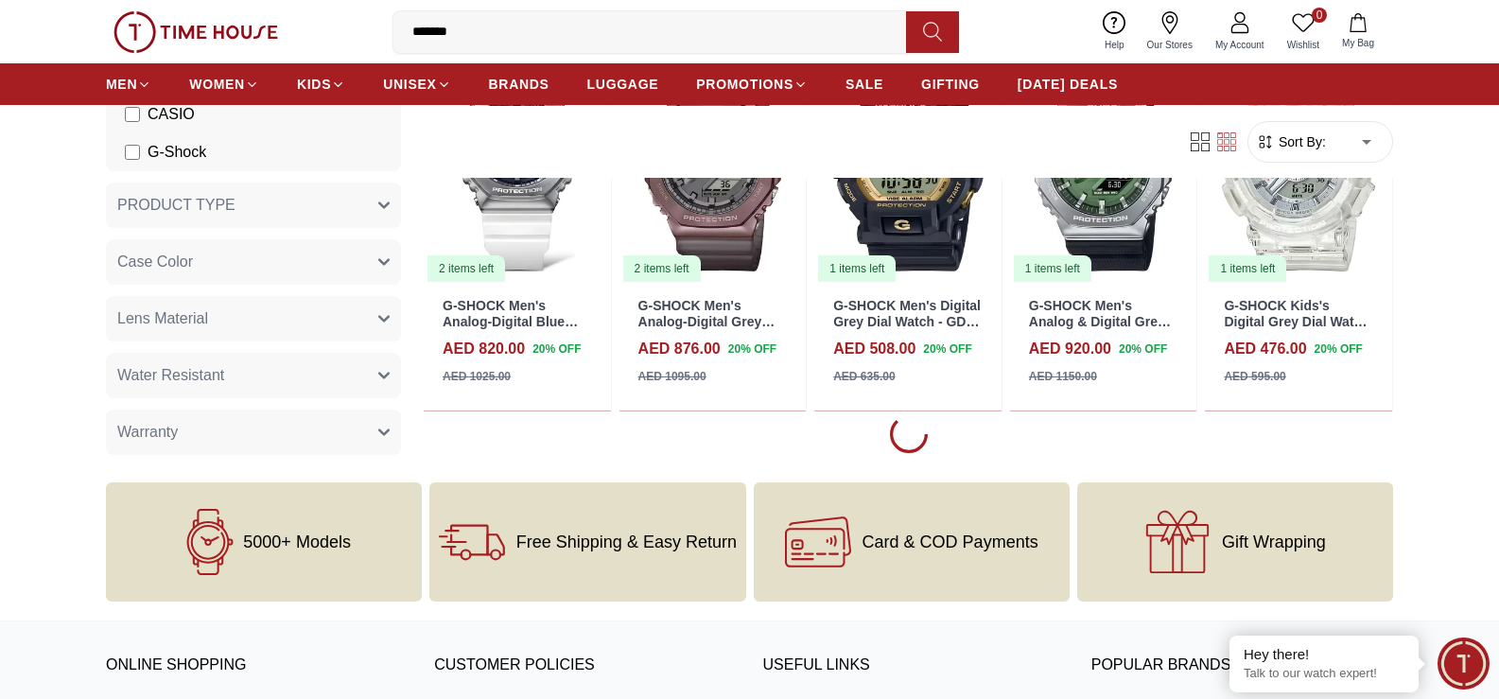
scroll to position [2885, 0]
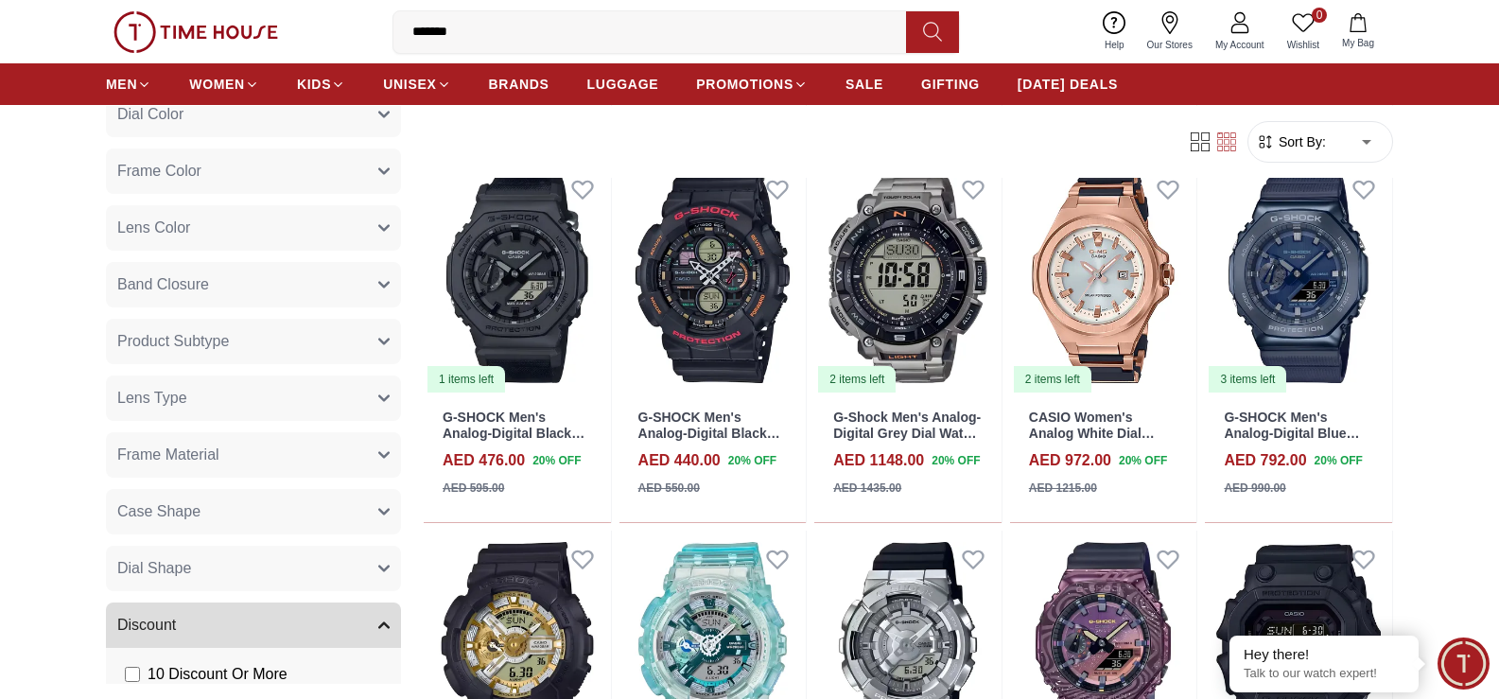
scroll to position [1328, 0]
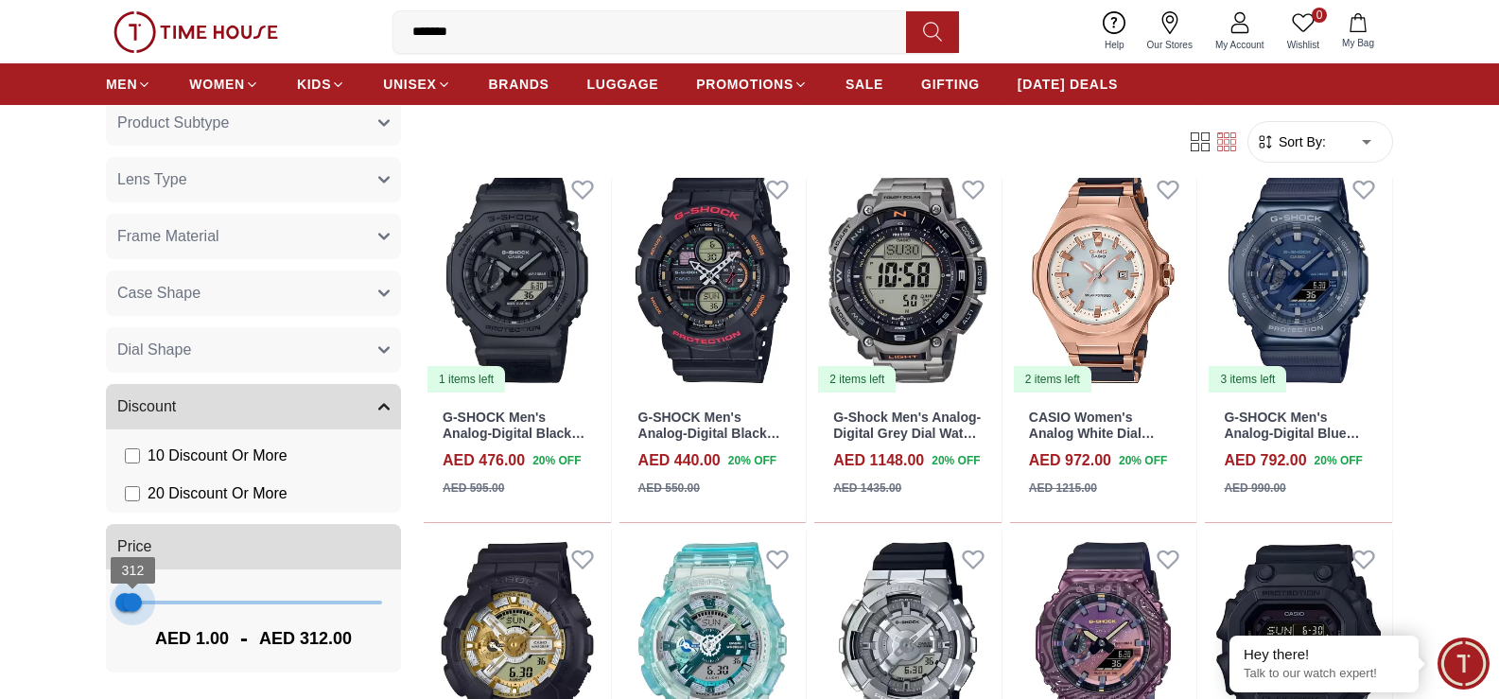
drag, startPoint x: 363, startPoint y: 598, endPoint x: 132, endPoint y: 600, distance: 230.7
click at [132, 600] on span "312" at bounding box center [132, 602] width 19 height 19
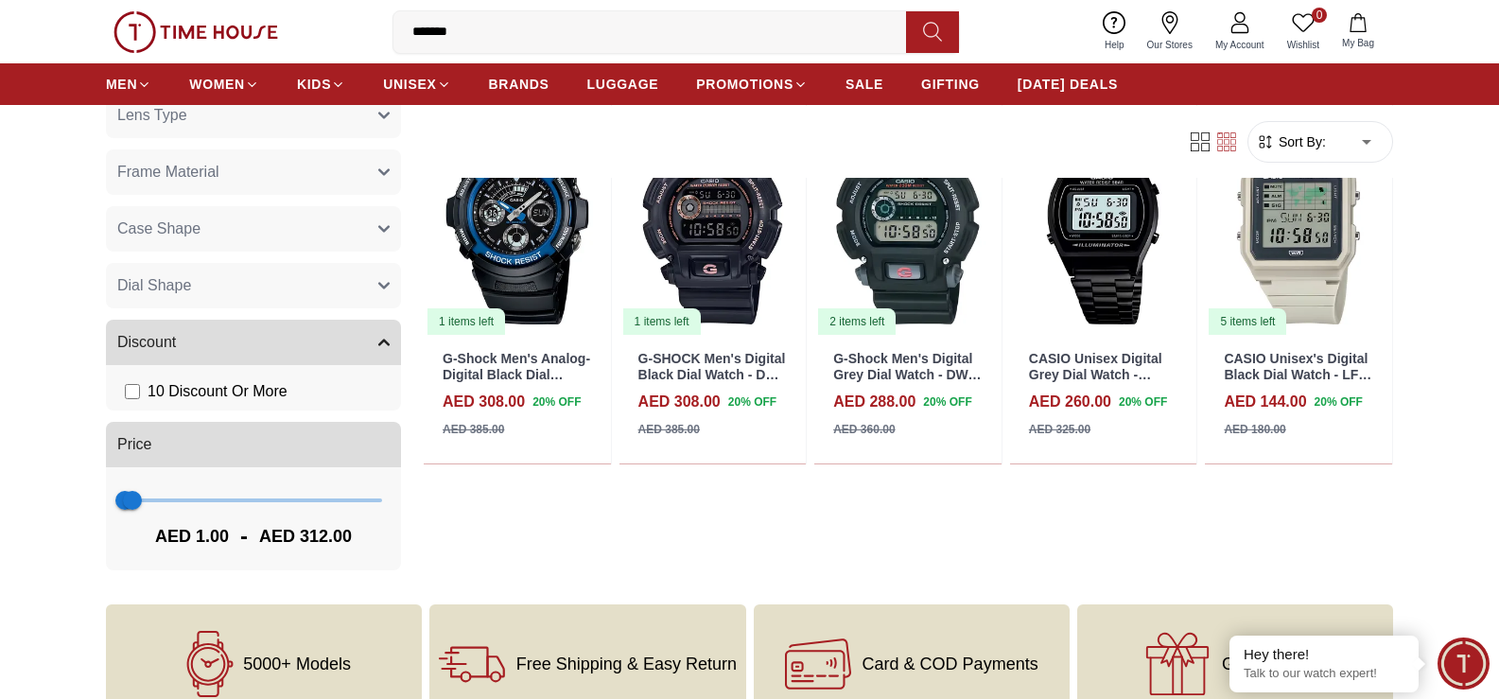
scroll to position [213, 0]
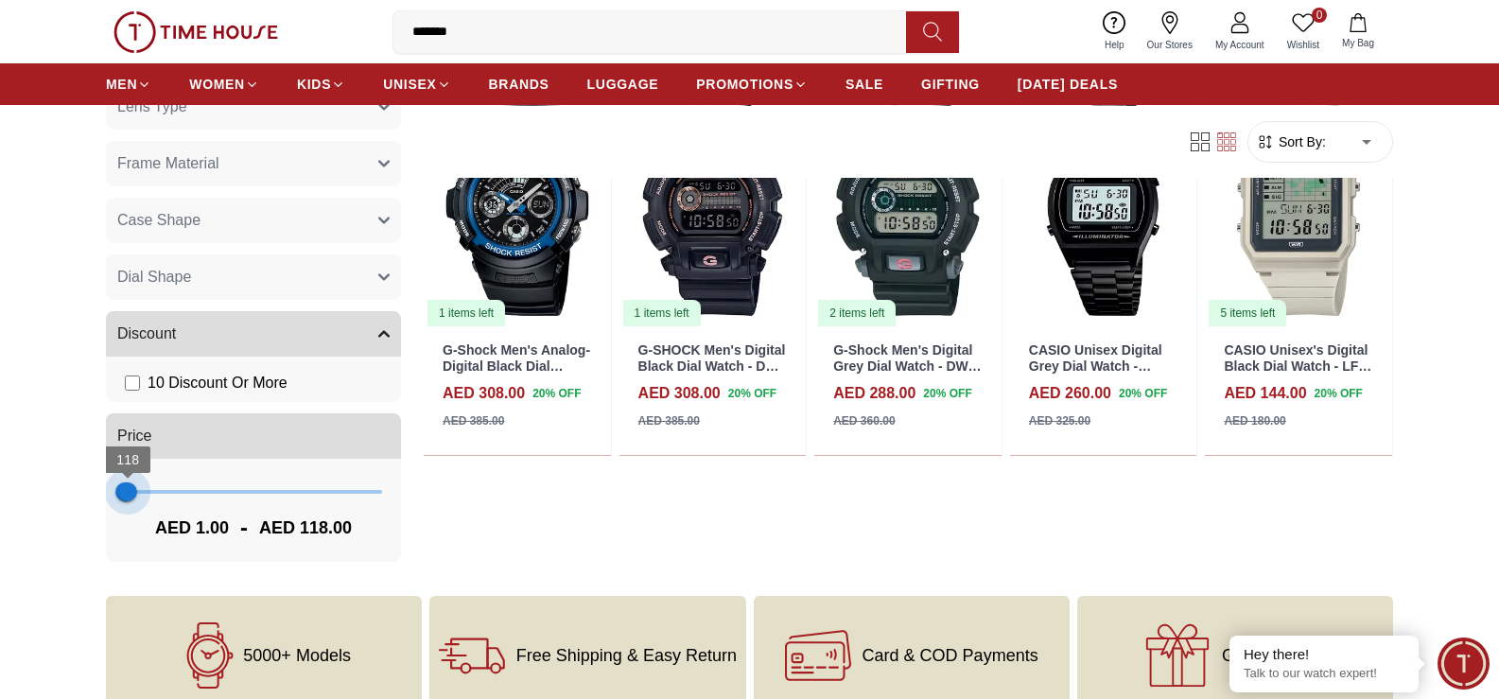
click at [128, 492] on span "118" at bounding box center [127, 491] width 19 height 19
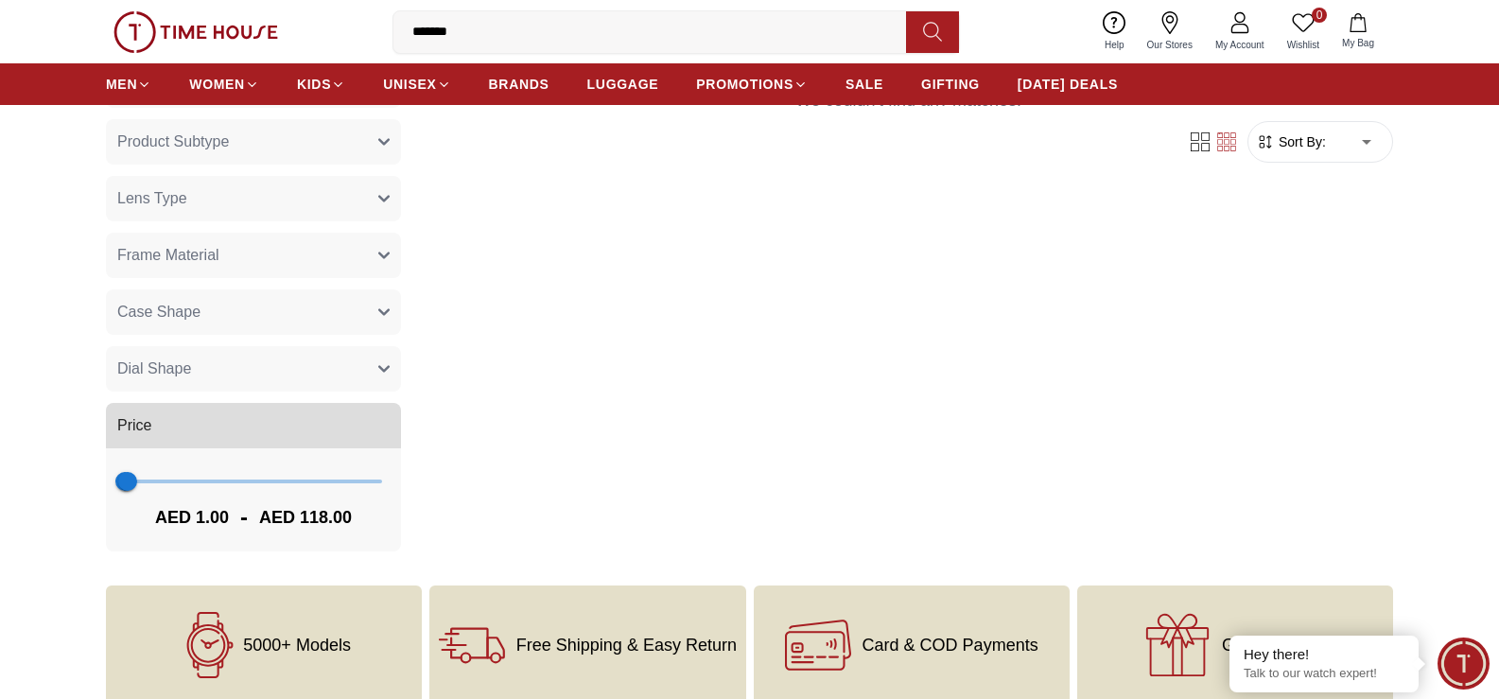
scroll to position [228, 0]
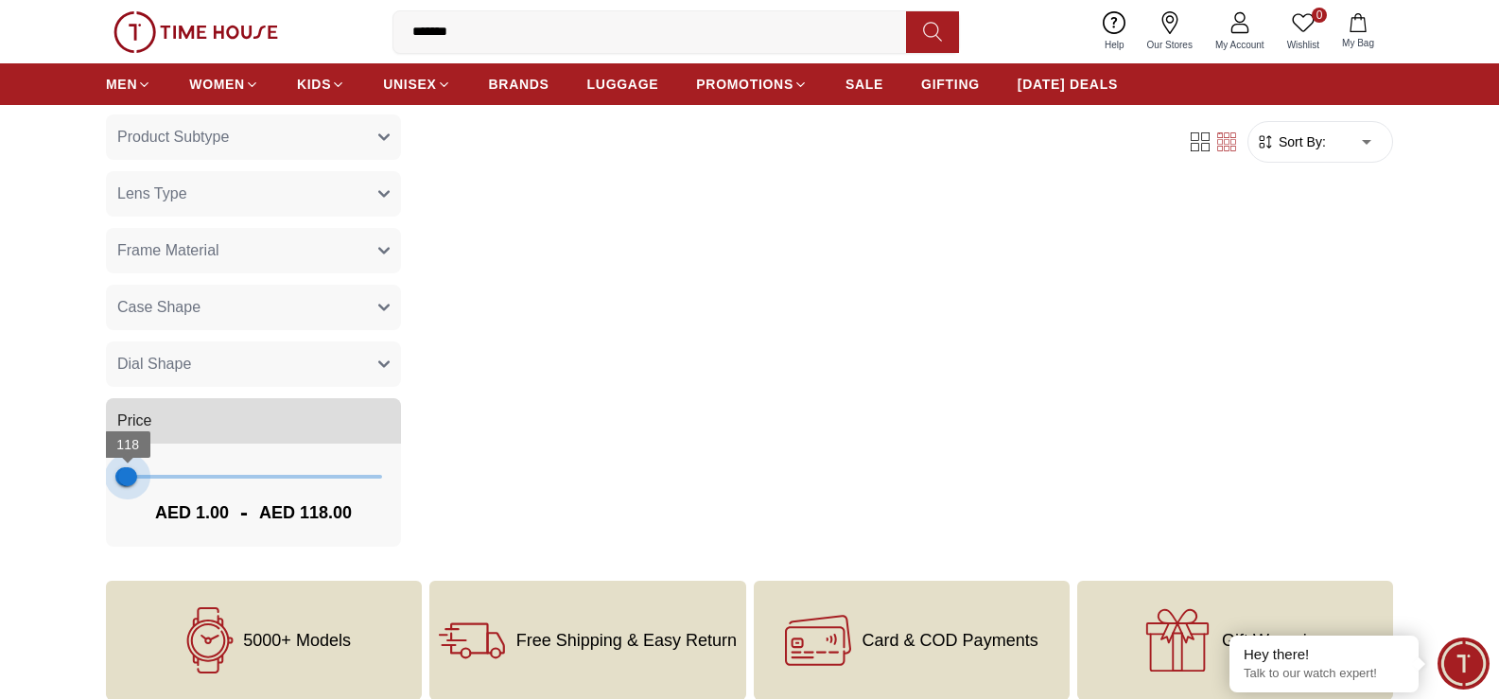
click at [128, 482] on span "118" at bounding box center [127, 476] width 19 height 19
type input "***"
click at [129, 482] on span "118" at bounding box center [127, 476] width 19 height 19
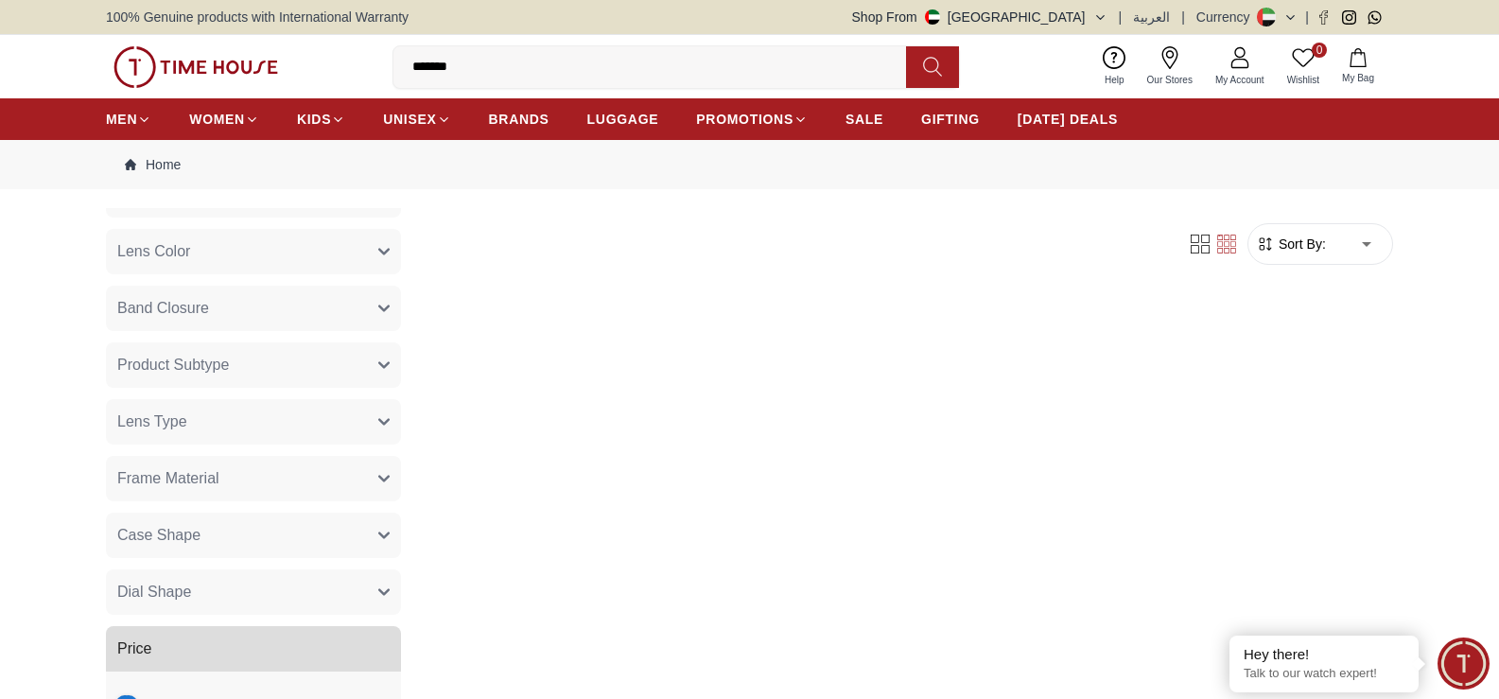
scroll to position [1252, 0]
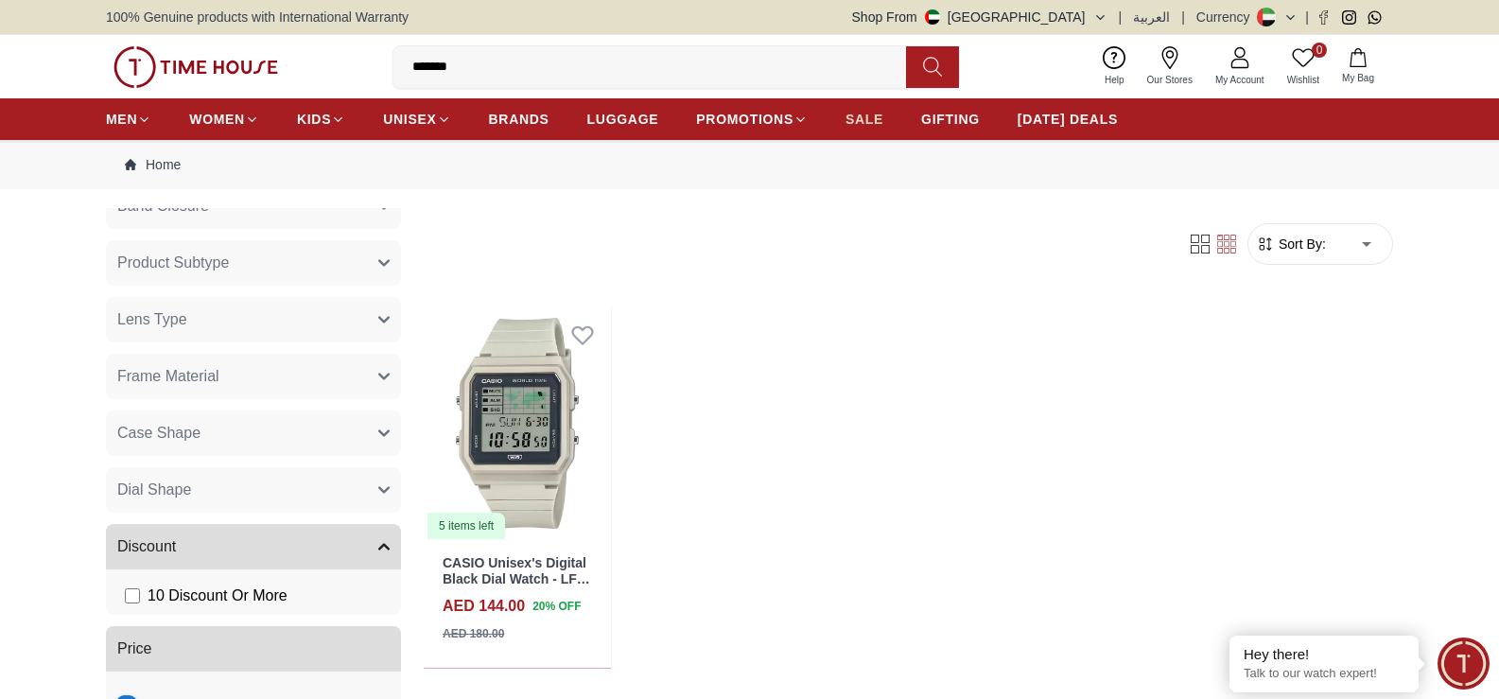
click at [878, 123] on span "SALE" at bounding box center [864, 119] width 38 height 19
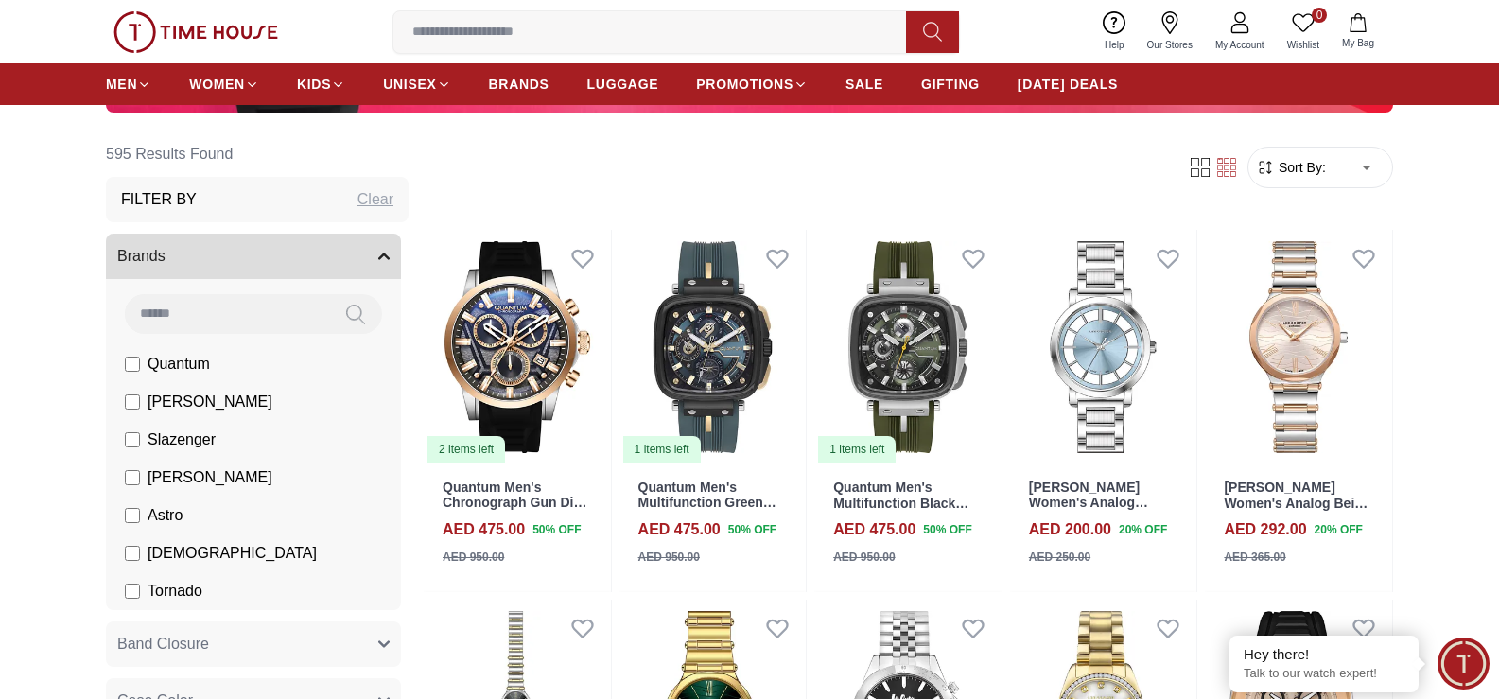
scroll to position [615, 0]
